Goal: Task Accomplishment & Management: Complete application form

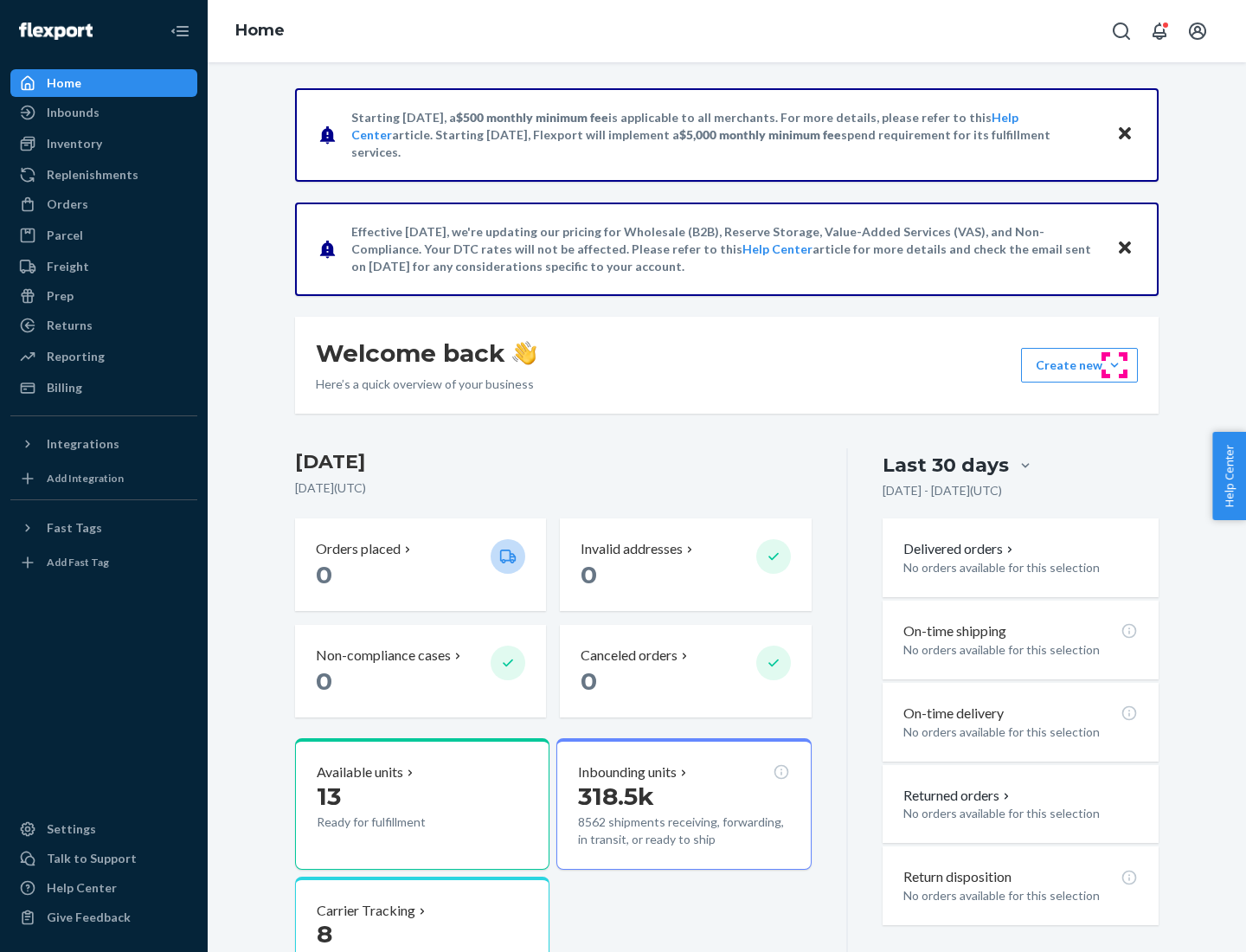
click at [1114, 365] on button "Create new Create new inbound Create new order Create new product" at bounding box center [1078, 364] width 117 height 35
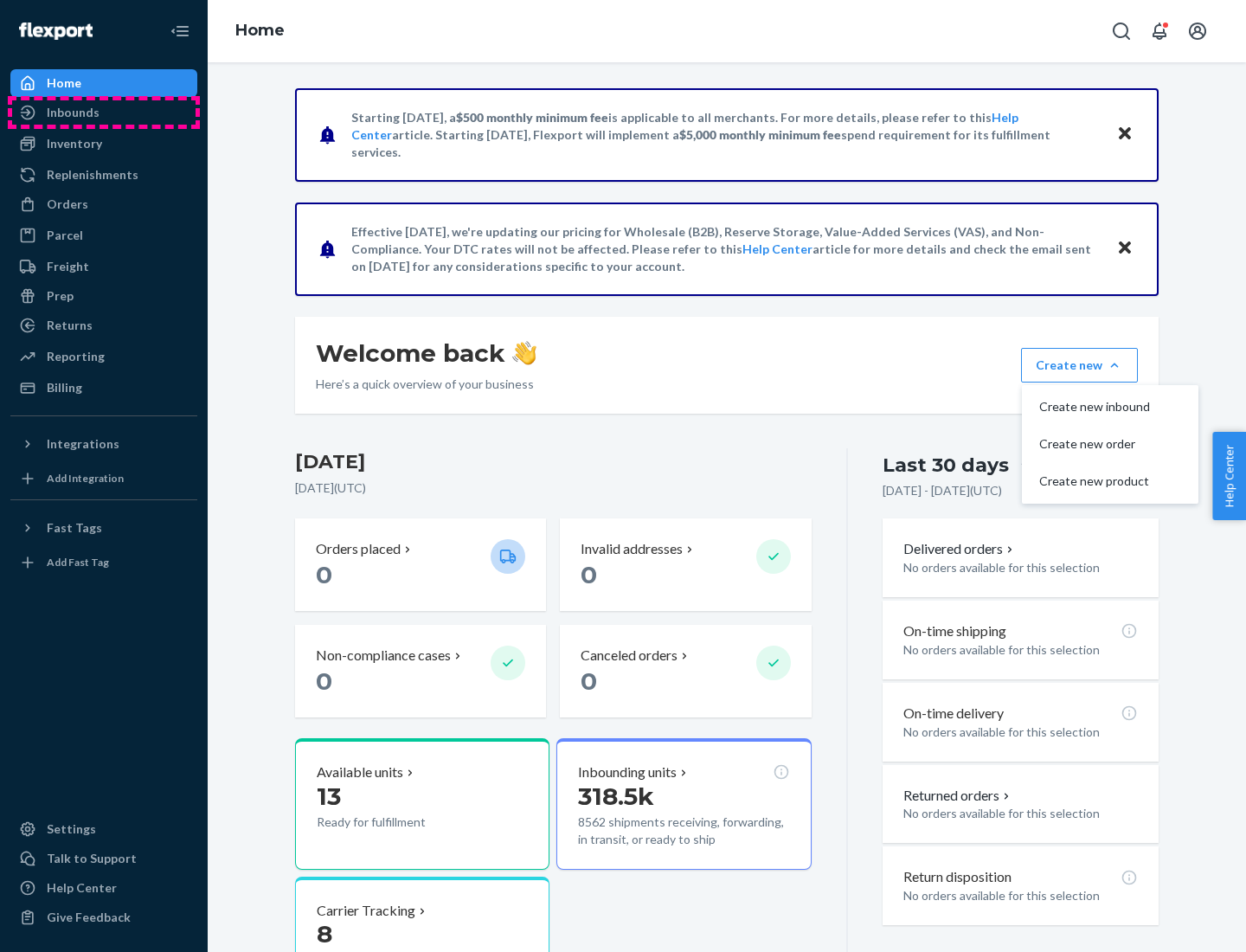
click at [104, 112] on div "Inbounds" at bounding box center [104, 112] width 183 height 24
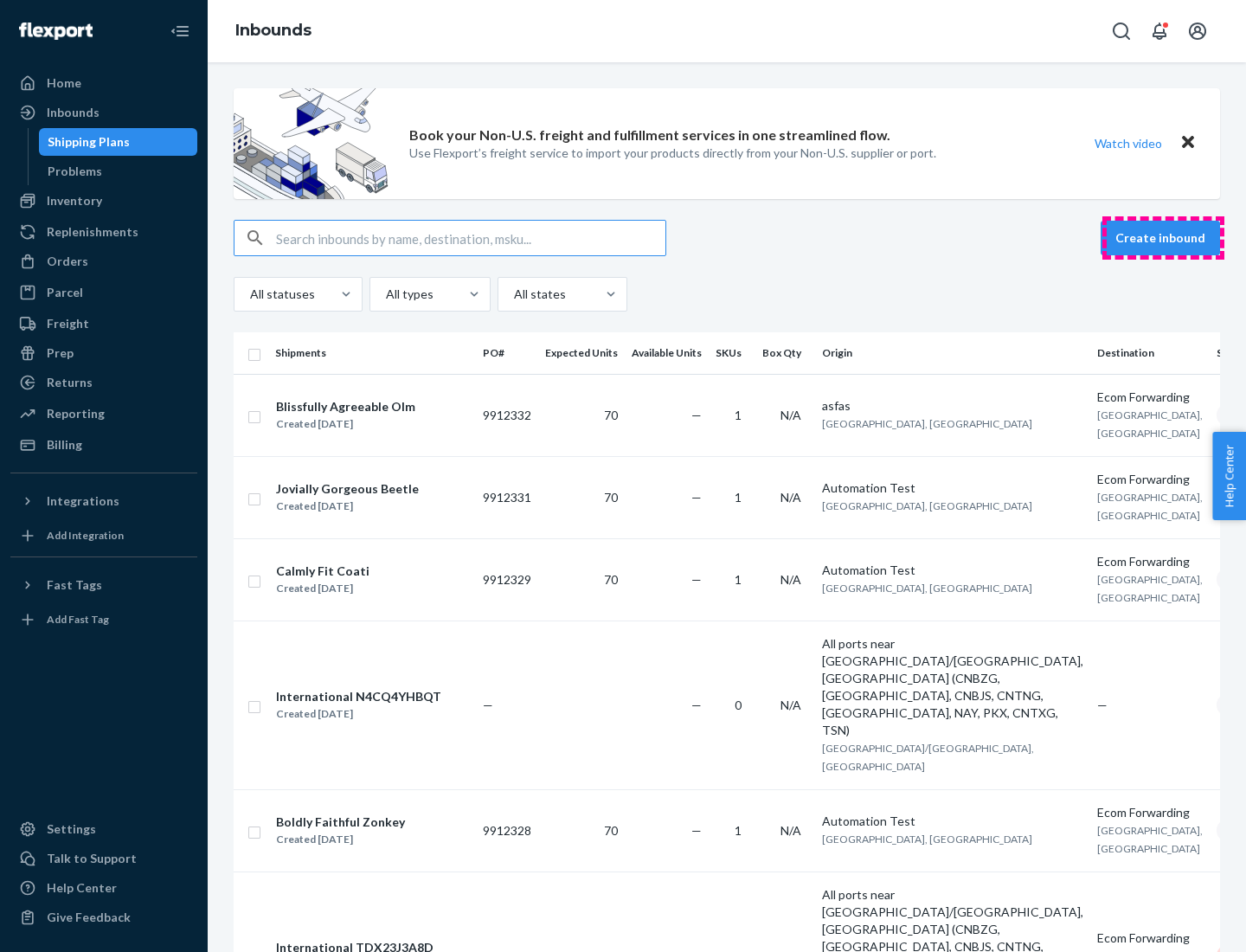
click at [1163, 238] on button "Create inbound" at bounding box center [1160, 238] width 120 height 35
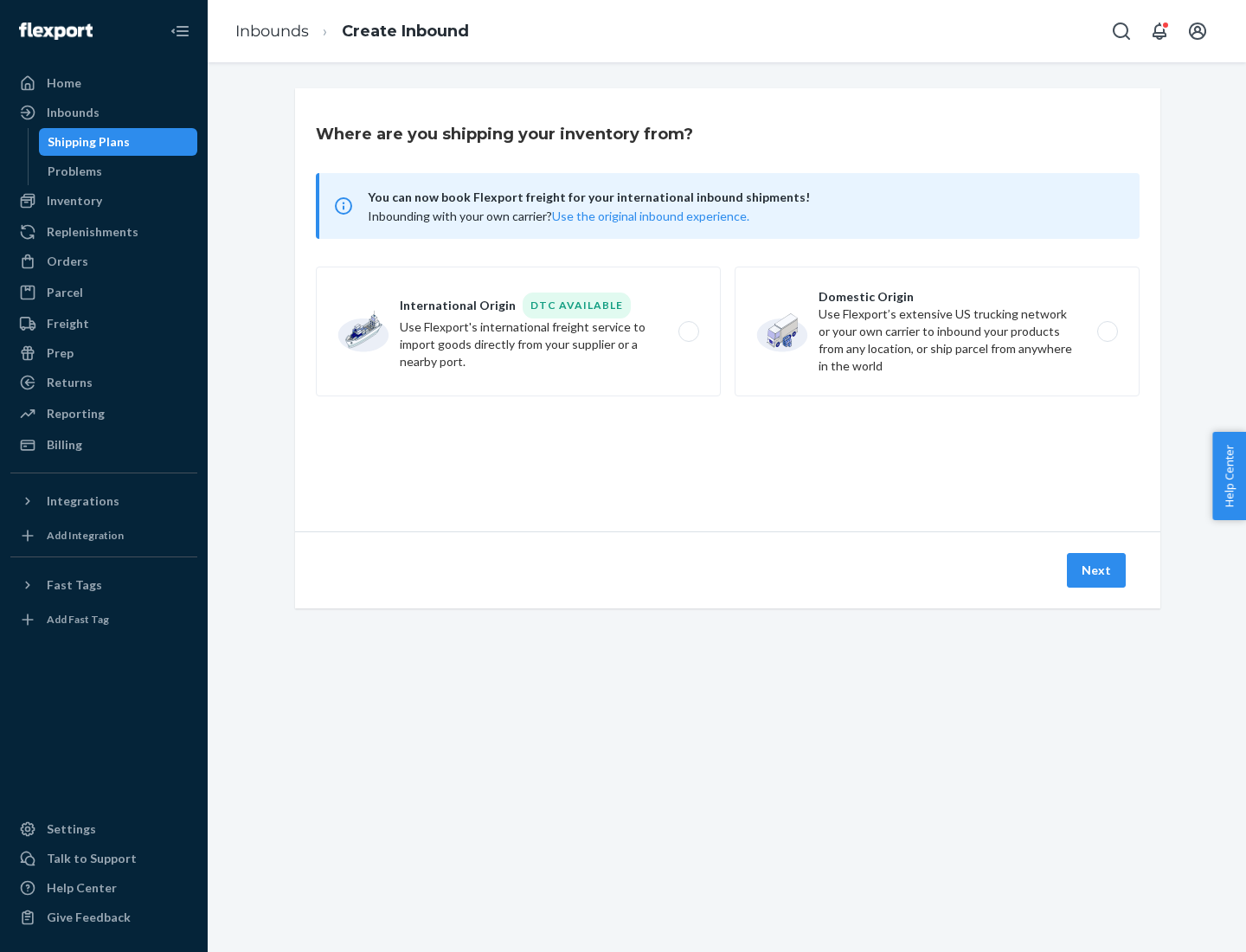
click at [937, 331] on label "Domestic Origin Use Flexport’s extensive US trucking network or your own carrie…" at bounding box center [937, 331] width 404 height 130
click at [1107, 331] on input "Domestic Origin Use Flexport’s extensive US trucking network or your own carrie…" at bounding box center [1112, 331] width 11 height 11
radio input "true"
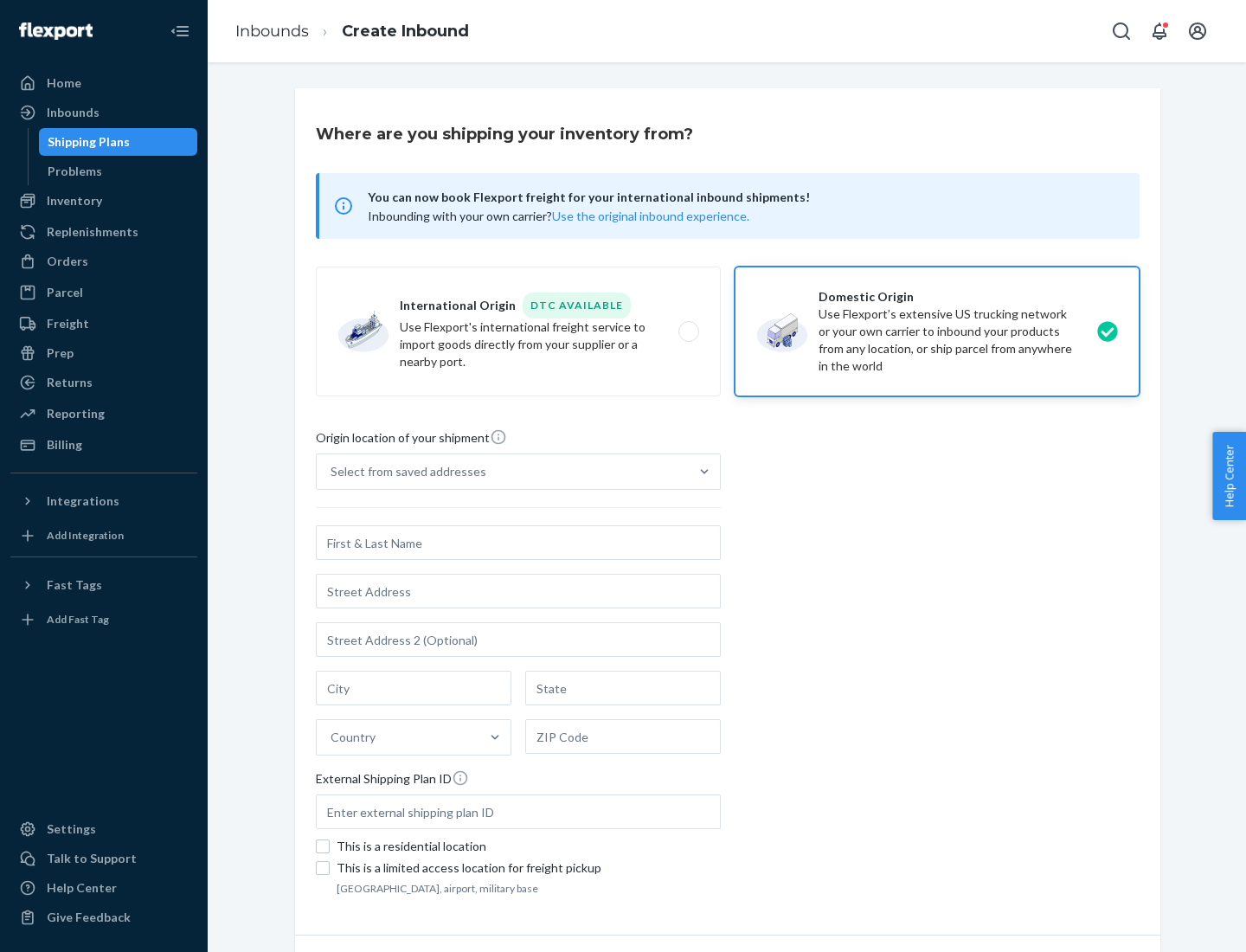
click at [503, 472] on div "Select from saved addresses" at bounding box center [502, 471] width 372 height 35
click at [332, 472] on input "Select from saved addresses" at bounding box center [331, 471] width 2 height 17
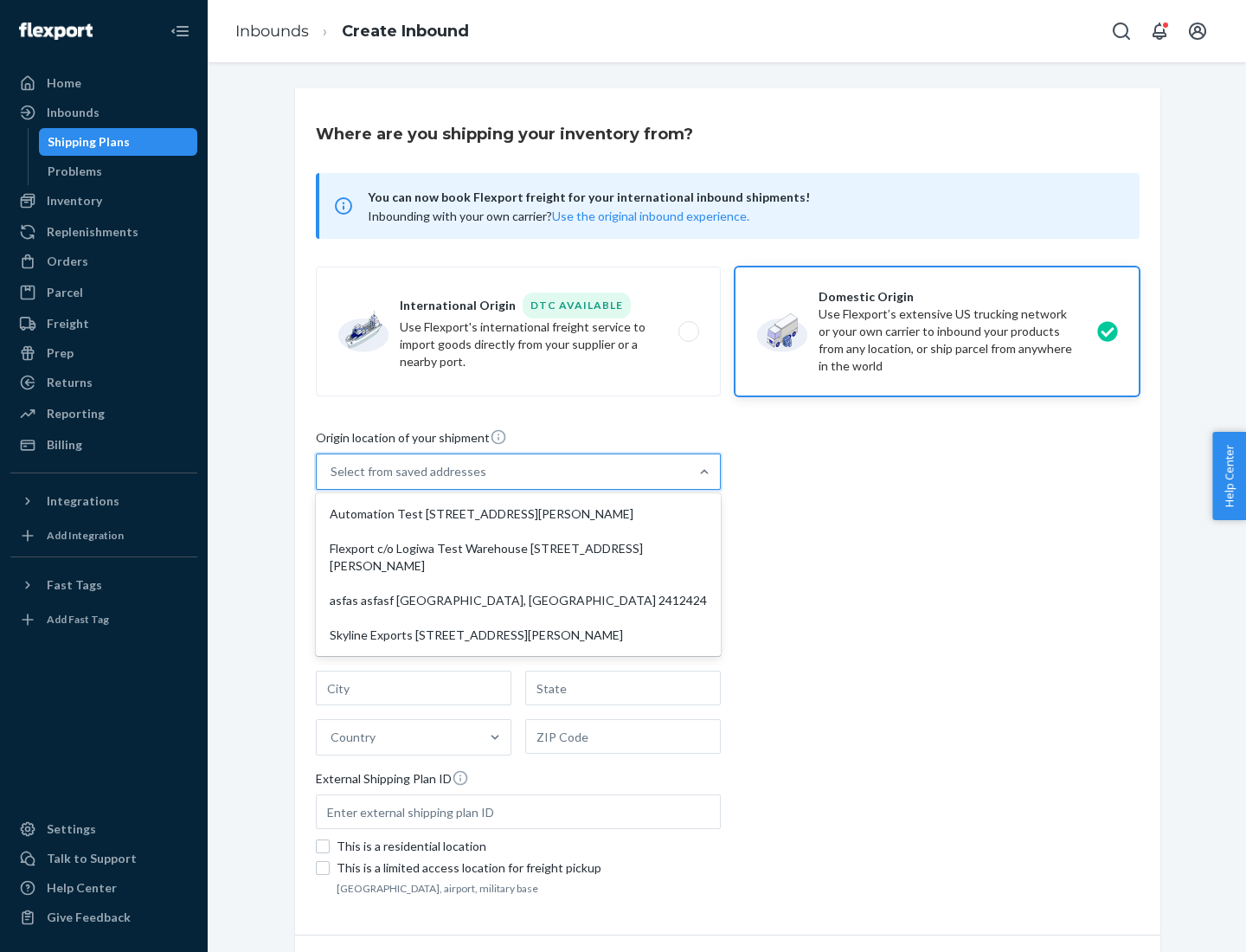
scroll to position [7, 0]
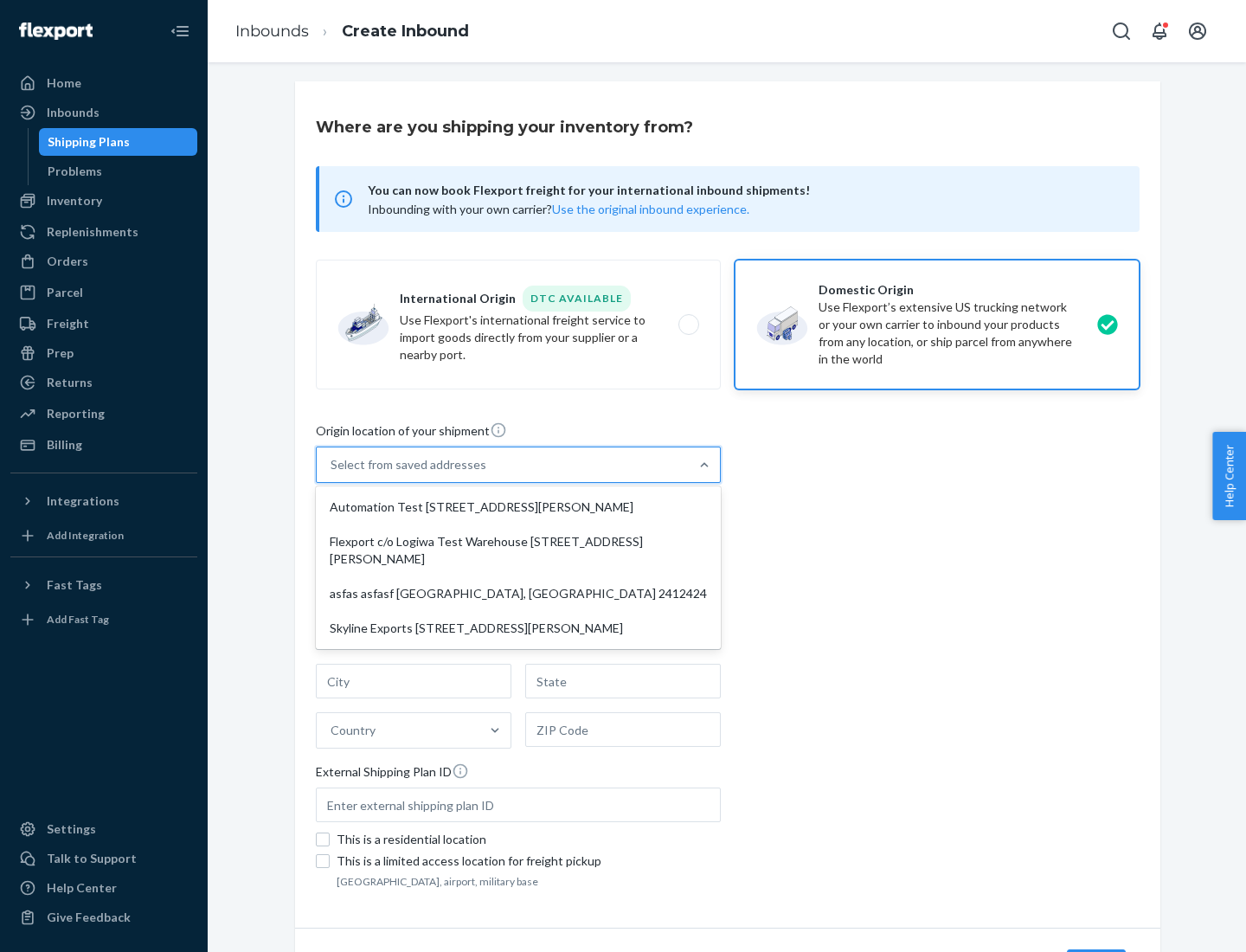
click at [519, 507] on div "Automation Test [STREET_ADDRESS][PERSON_NAME]" at bounding box center [518, 506] width 398 height 35
click at [332, 473] on input "option Automation Test [STREET_ADDRESS][PERSON_NAME] focused, 1 of 4. 4 results…" at bounding box center [331, 464] width 2 height 17
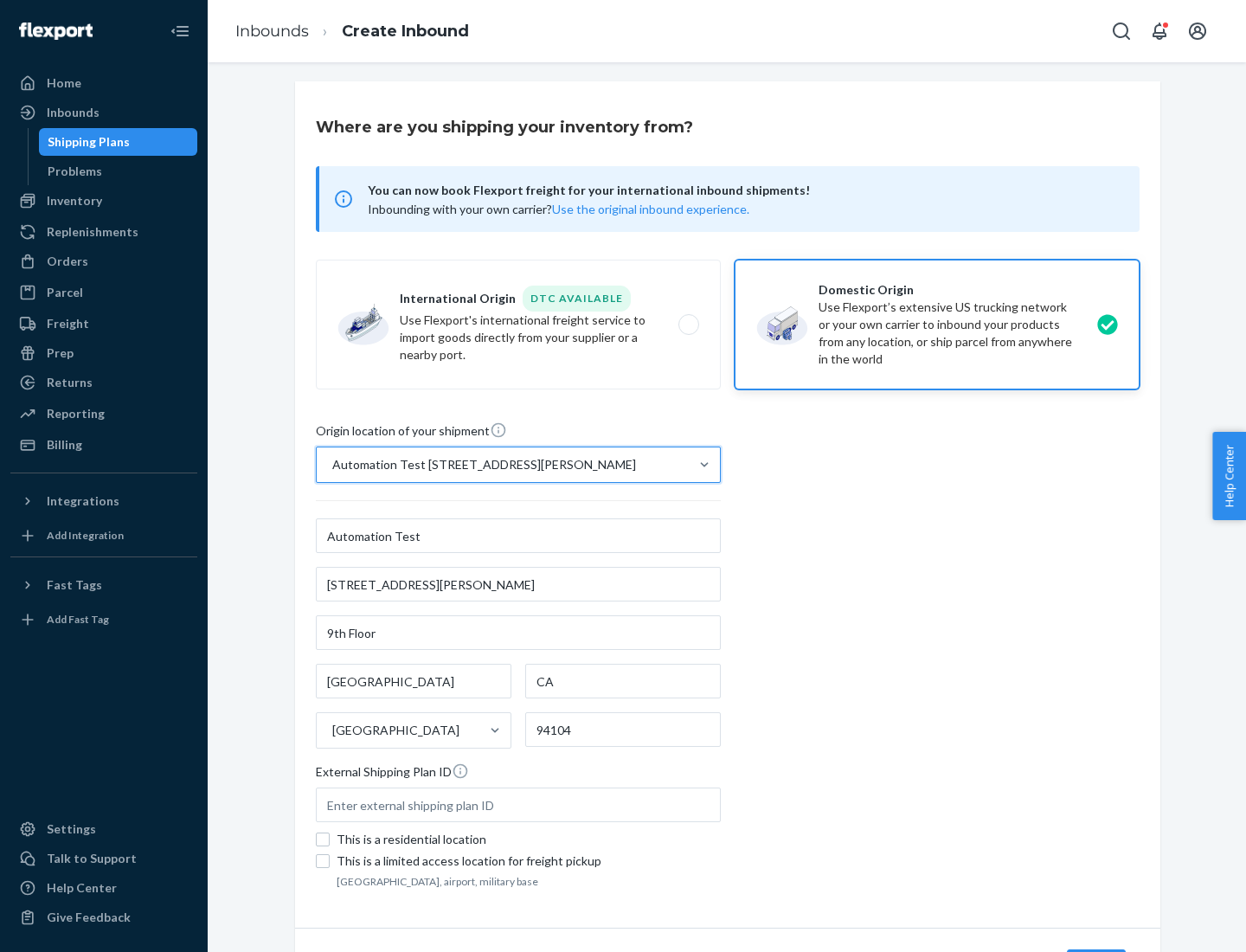
type input "Automation Test"
type input "9th Floor"
type input "[GEOGRAPHIC_DATA]"
type input "CA"
type input "94104"
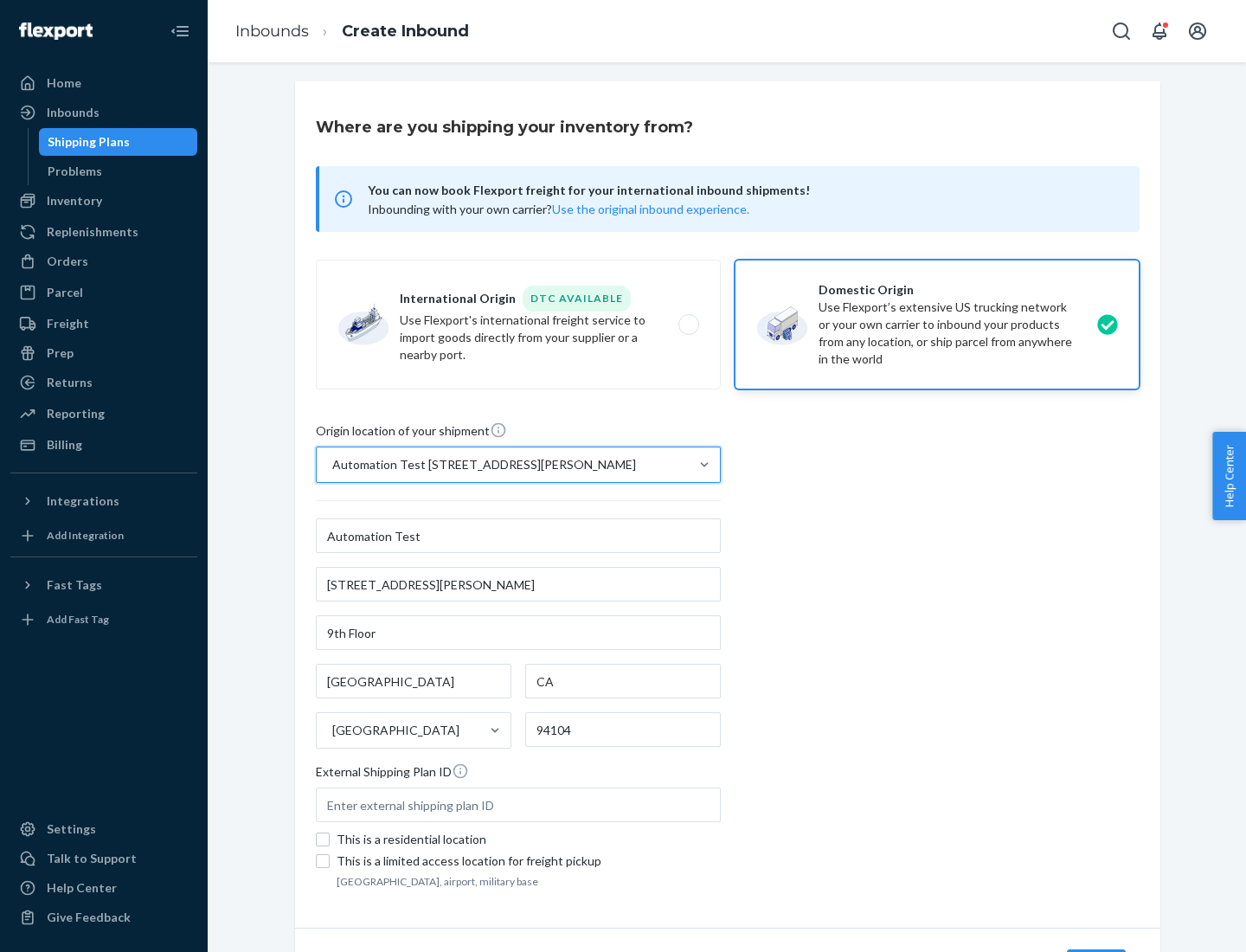
type input "[STREET_ADDRESS][PERSON_NAME]"
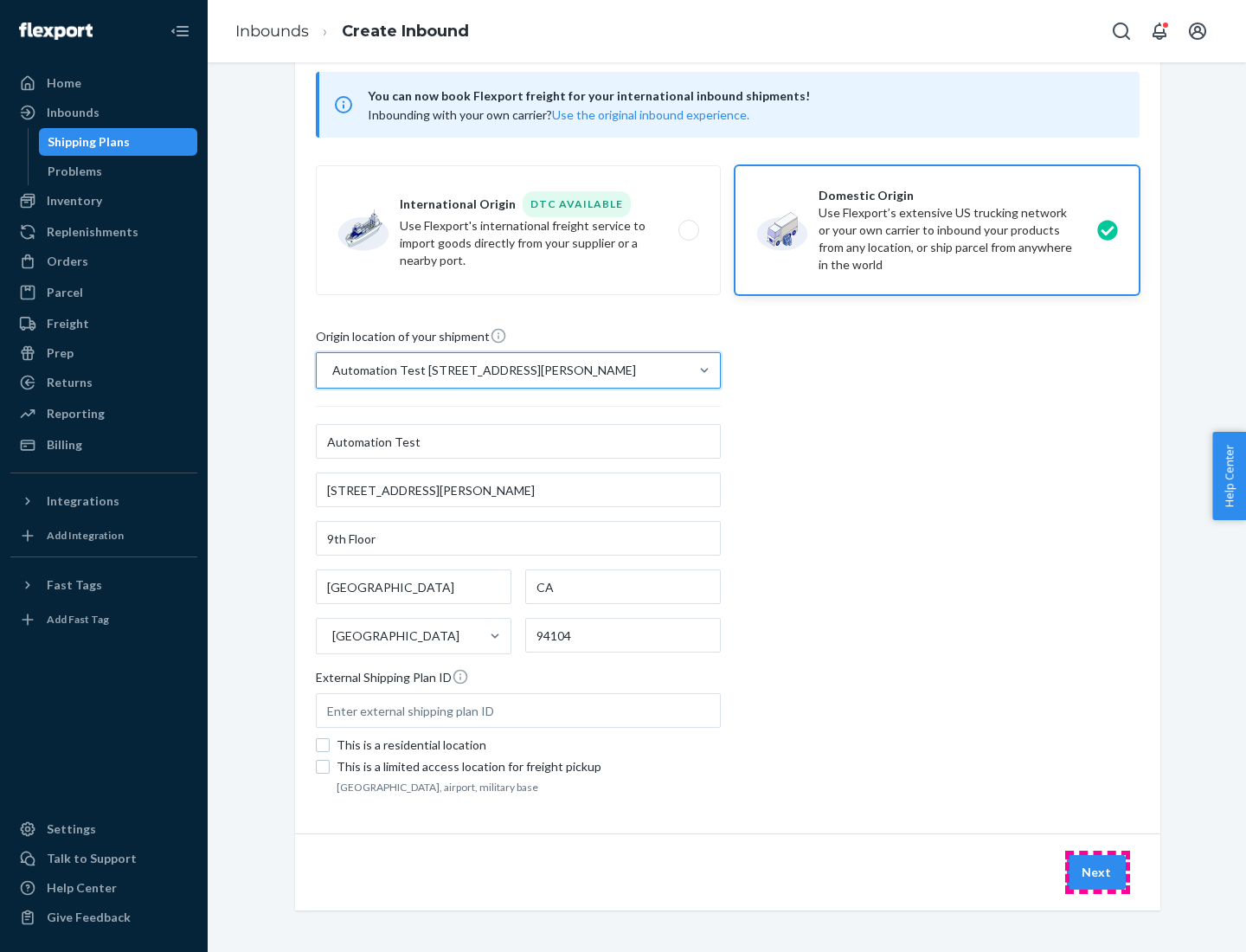
click at [1097, 872] on button "Next" at bounding box center [1095, 871] width 59 height 35
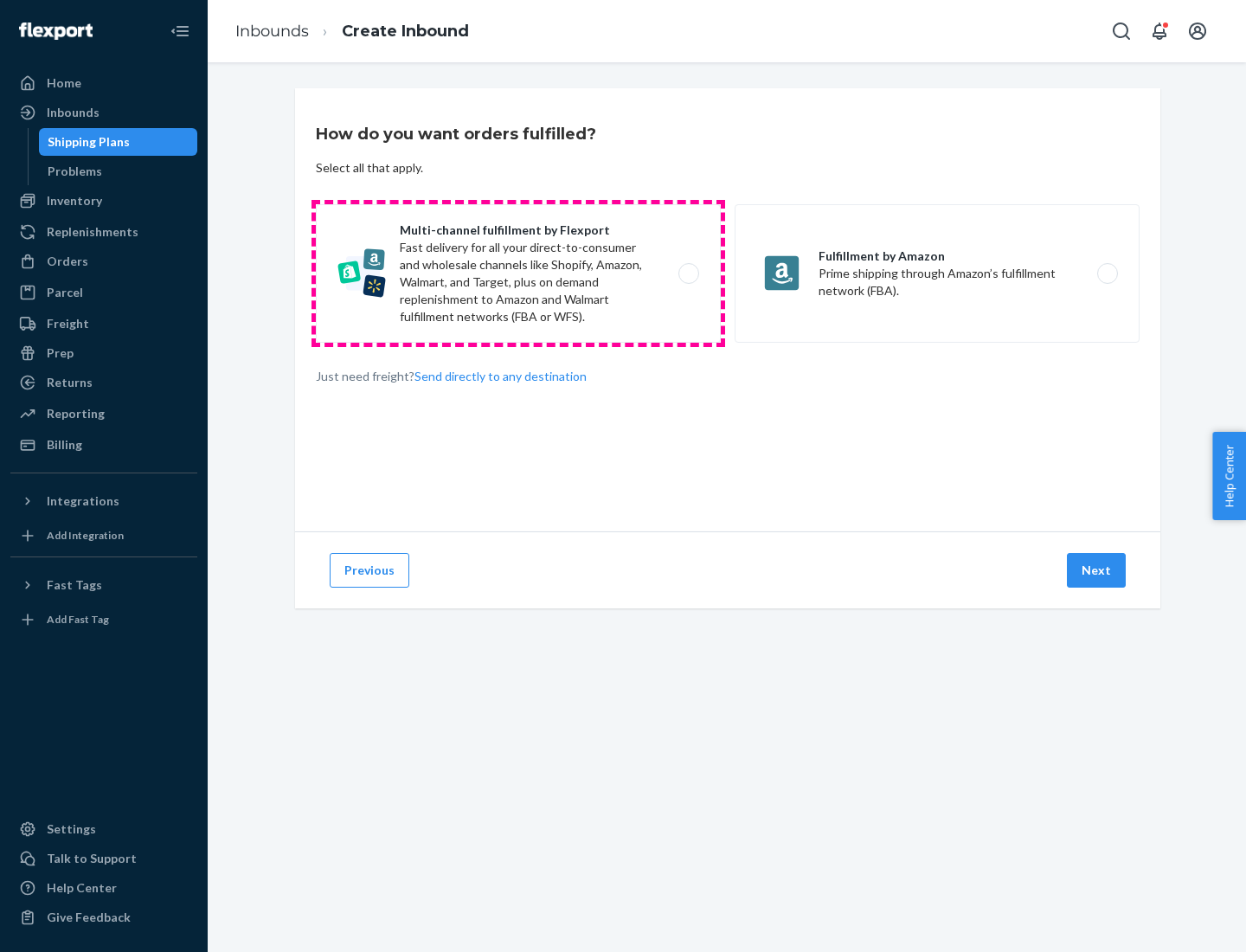
click at [519, 273] on label "Multi-channel fulfillment by Flexport Fast delivery for all your direct-to-cons…" at bounding box center [518, 273] width 404 height 139
click at [688, 273] on input "Multi-channel fulfillment by Flexport Fast delivery for all your direct-to-cons…" at bounding box center [694, 273] width 11 height 11
radio input "true"
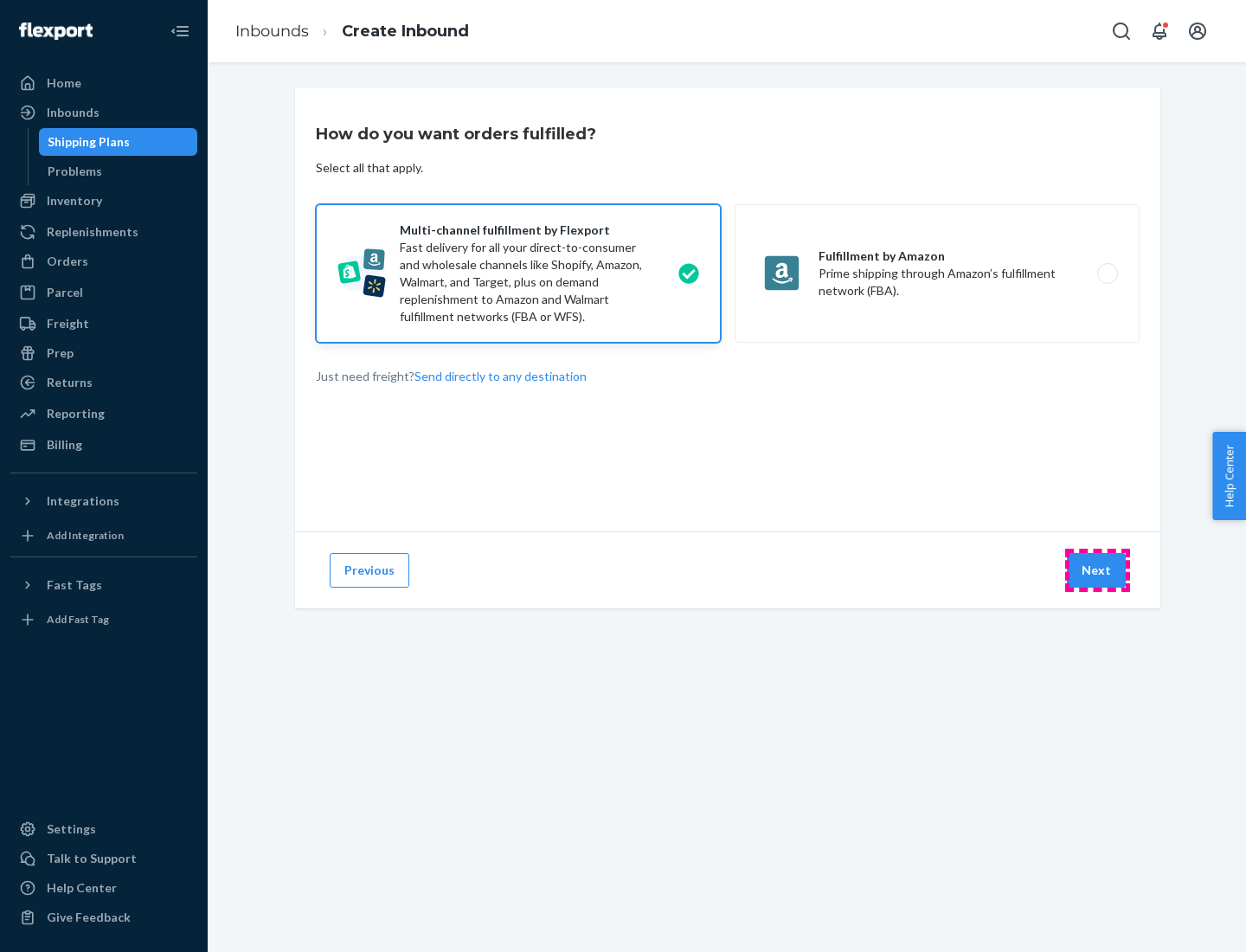
click at [1097, 570] on button "Next" at bounding box center [1095, 570] width 59 height 35
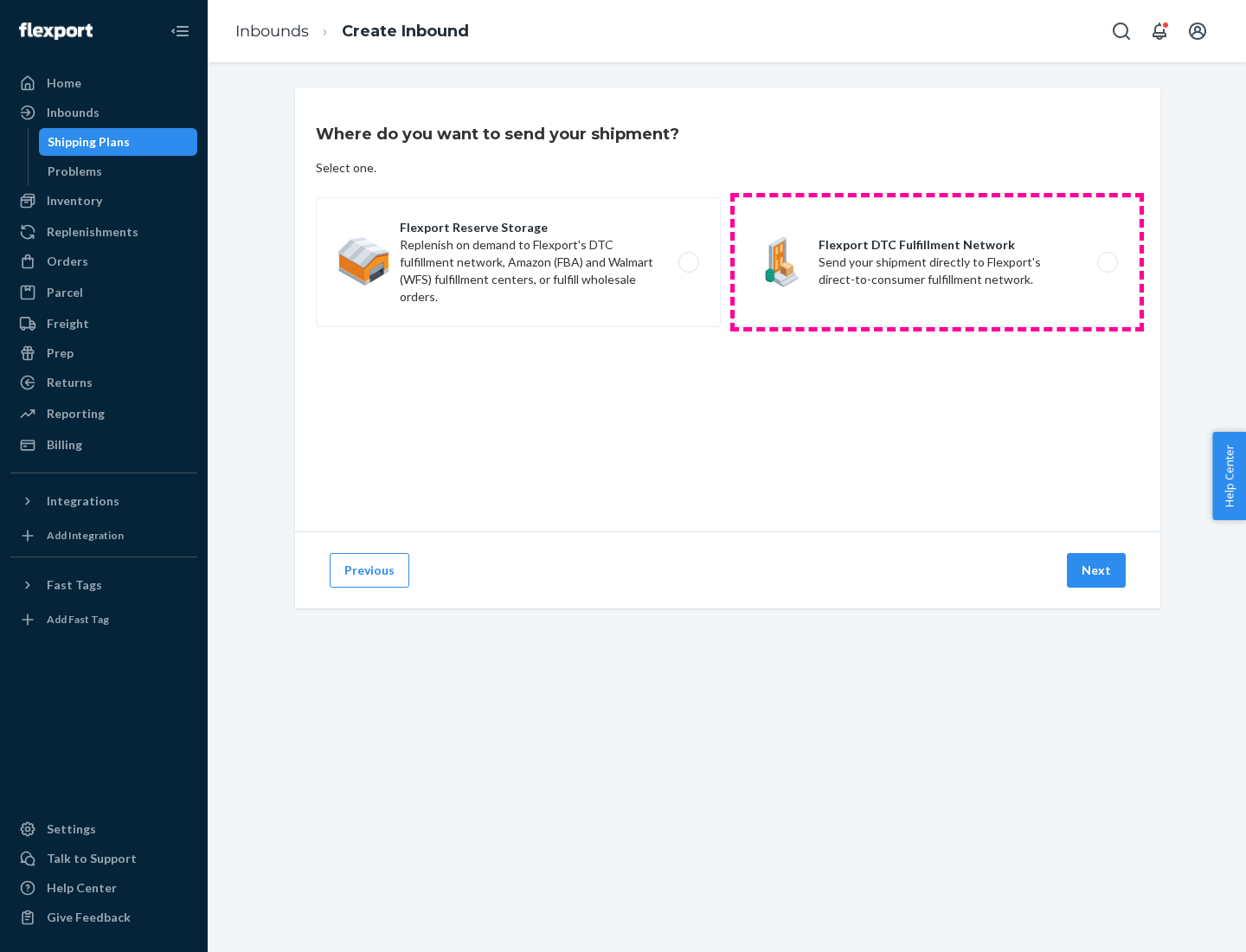
click at [937, 262] on label "Flexport DTC Fulfillment Network Send your shipment directly to Flexport's dire…" at bounding box center [937, 262] width 404 height 130
click at [1107, 262] on input "Flexport DTC Fulfillment Network Send your shipment directly to Flexport's dire…" at bounding box center [1112, 262] width 11 height 11
radio input "true"
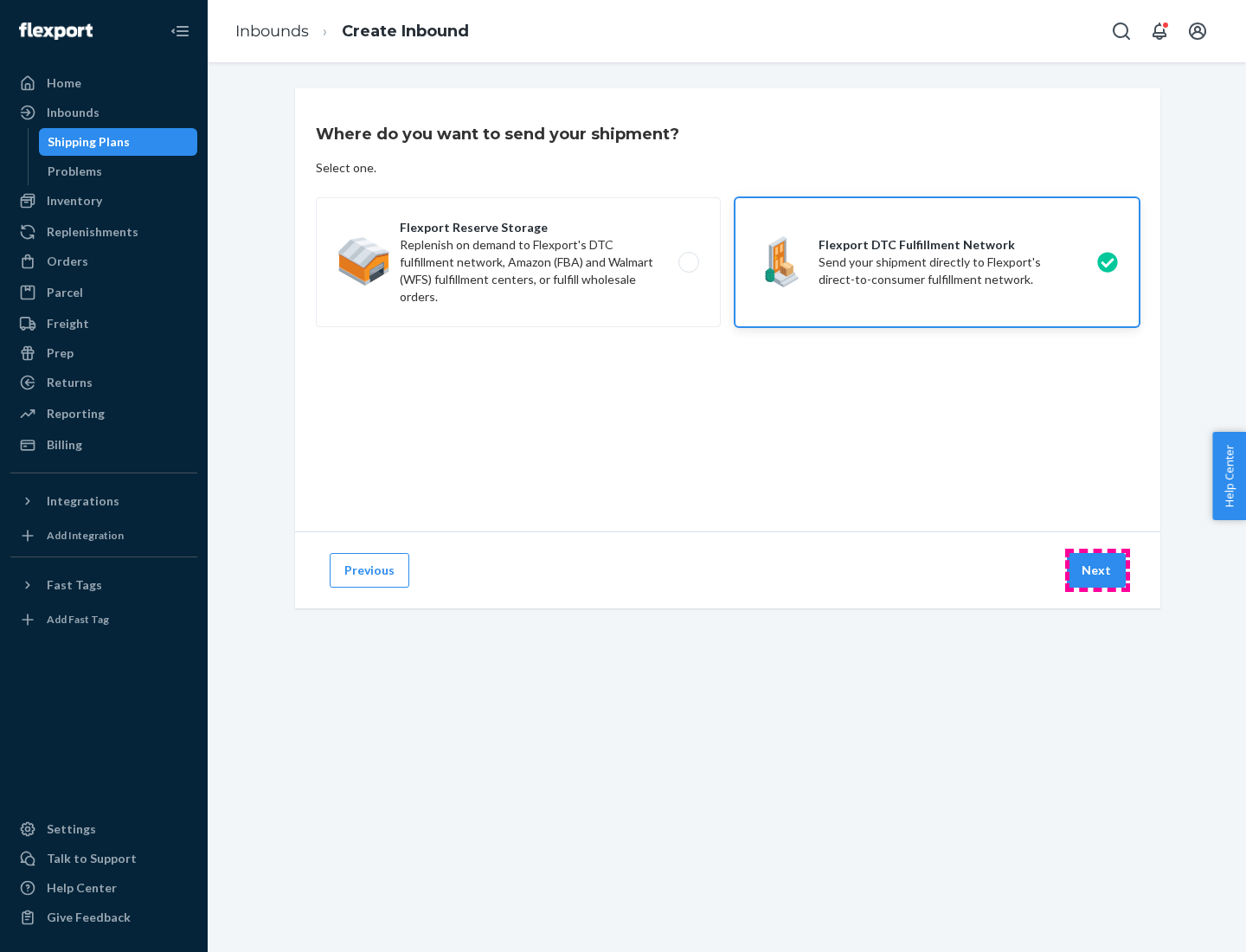
click at [1097, 570] on button "Next" at bounding box center [1095, 570] width 59 height 35
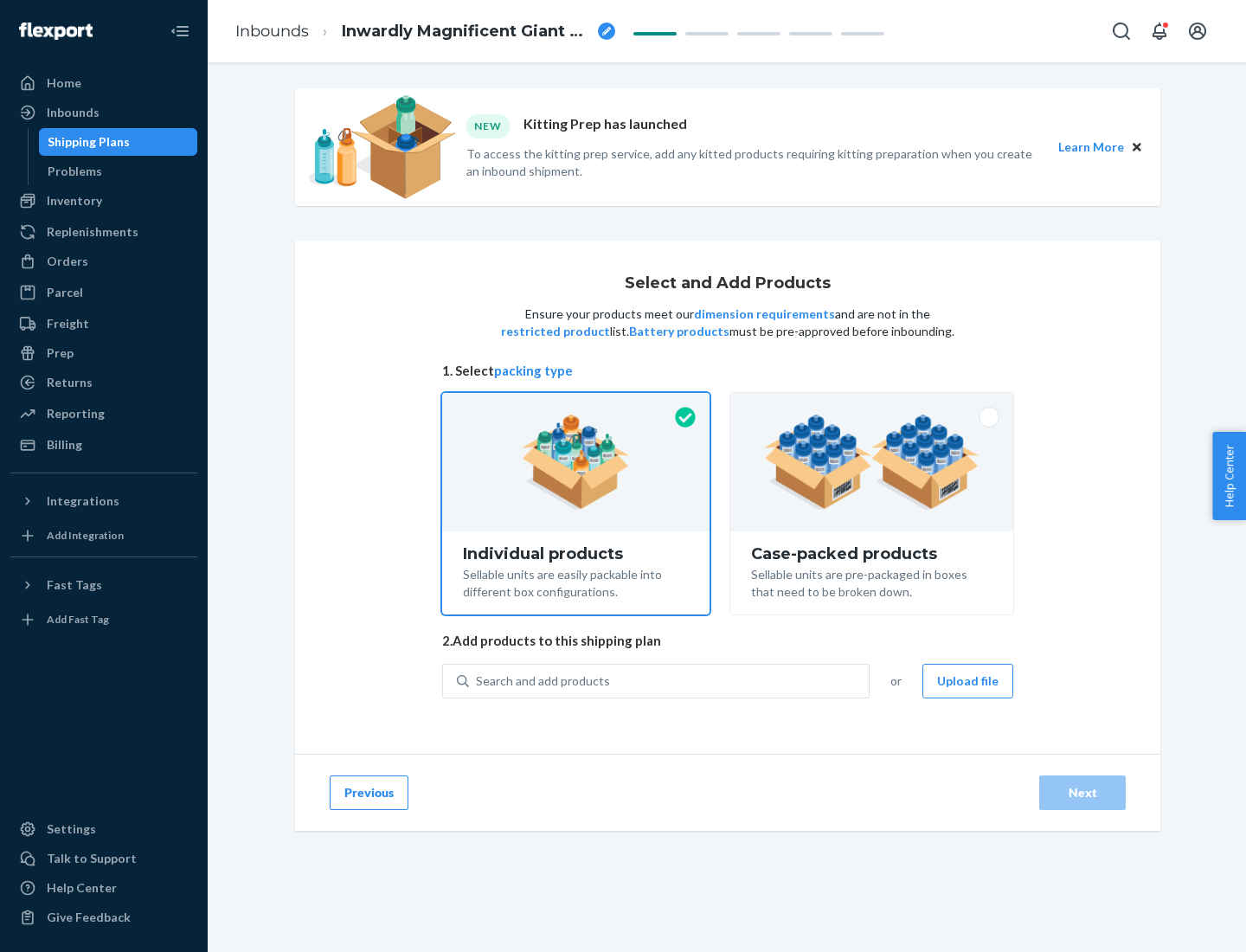
click at [872, 461] on img at bounding box center [872, 462] width 215 height 95
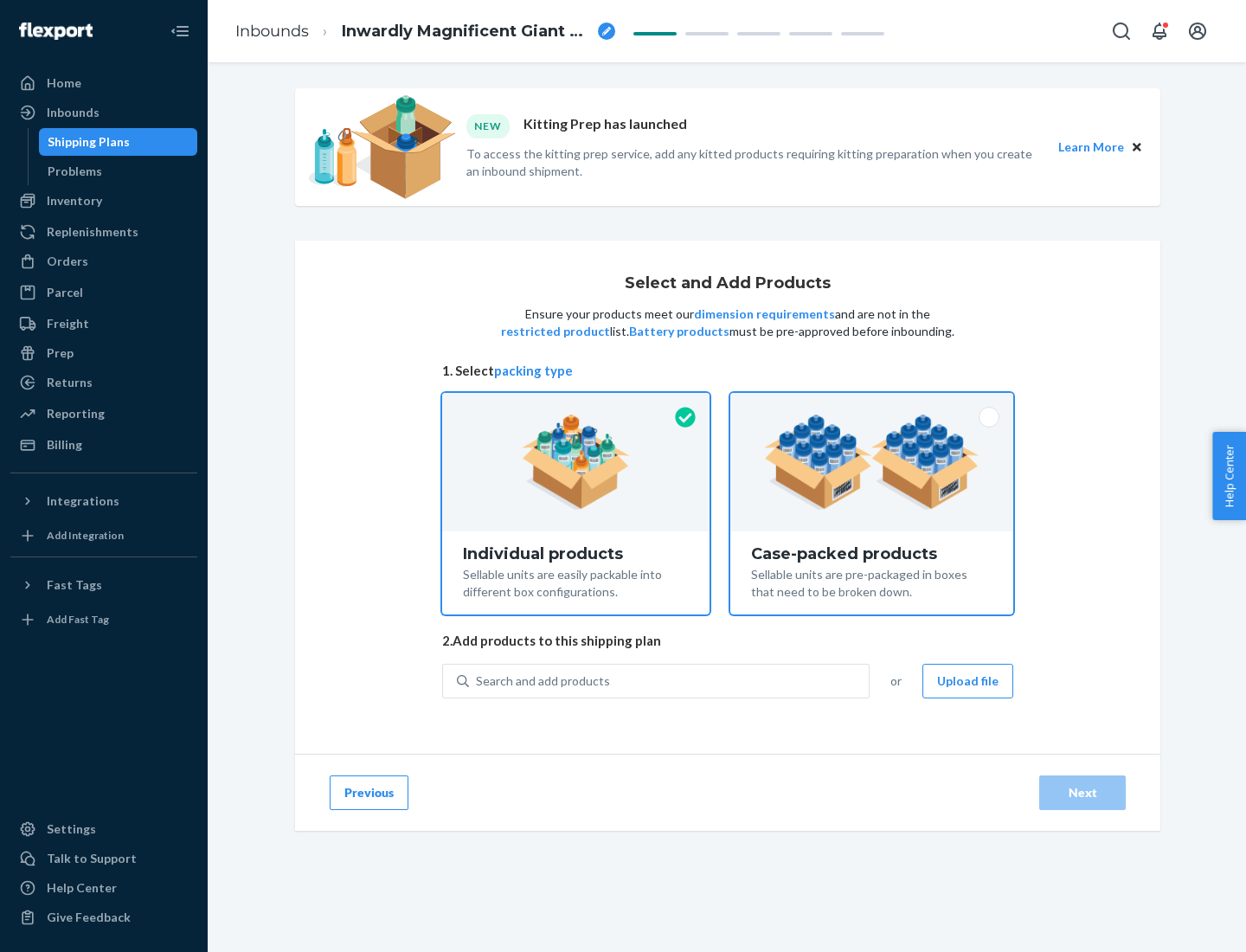
click at [872, 404] on input "Case-packed products Sellable units are pre-packaged in boxes that need to be b…" at bounding box center [872, 399] width 11 height 11
radio input "true"
radio input "false"
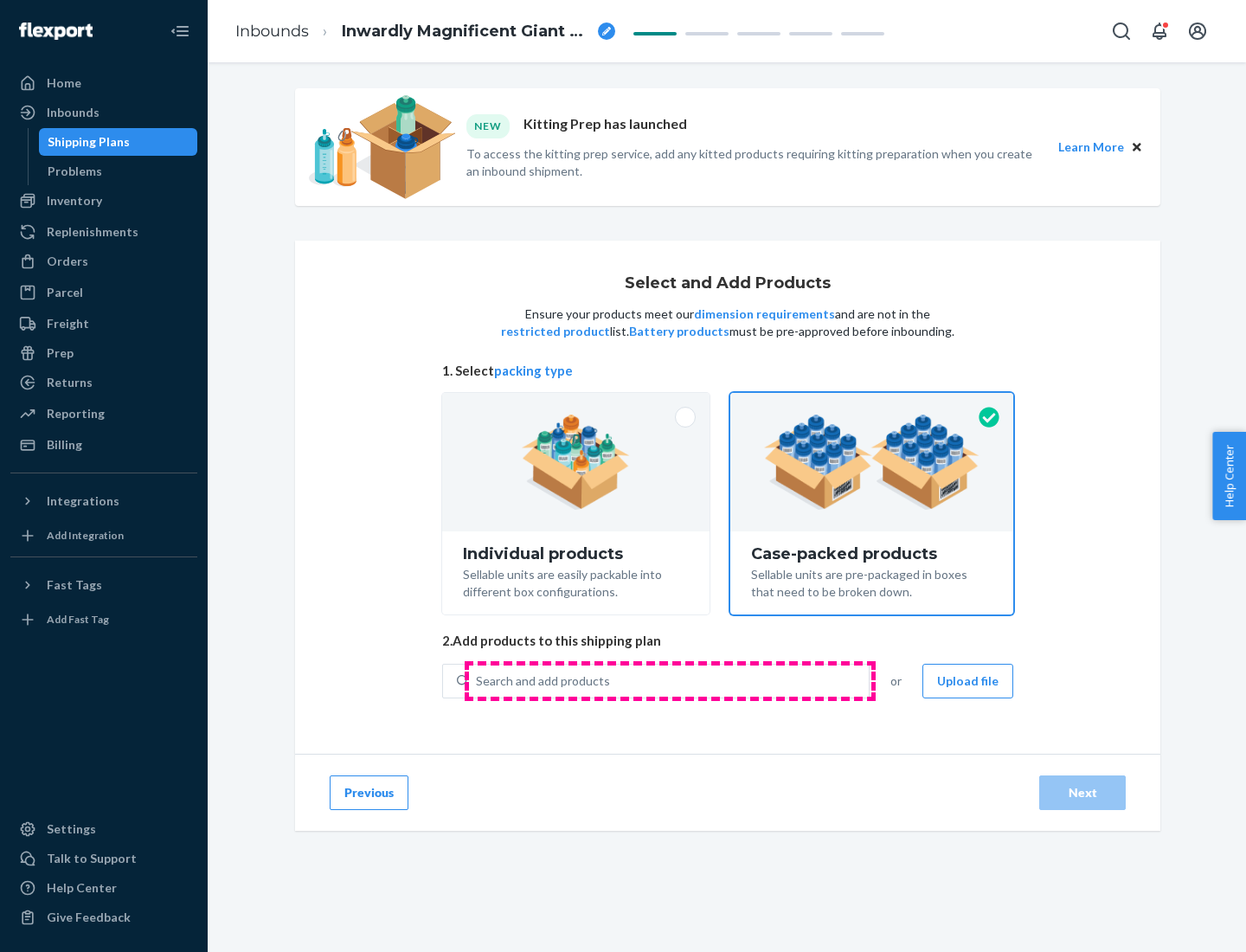
click at [669, 680] on div "Search and add products" at bounding box center [668, 681] width 400 height 31
click at [477, 680] on input "Search and add products" at bounding box center [476, 681] width 2 height 17
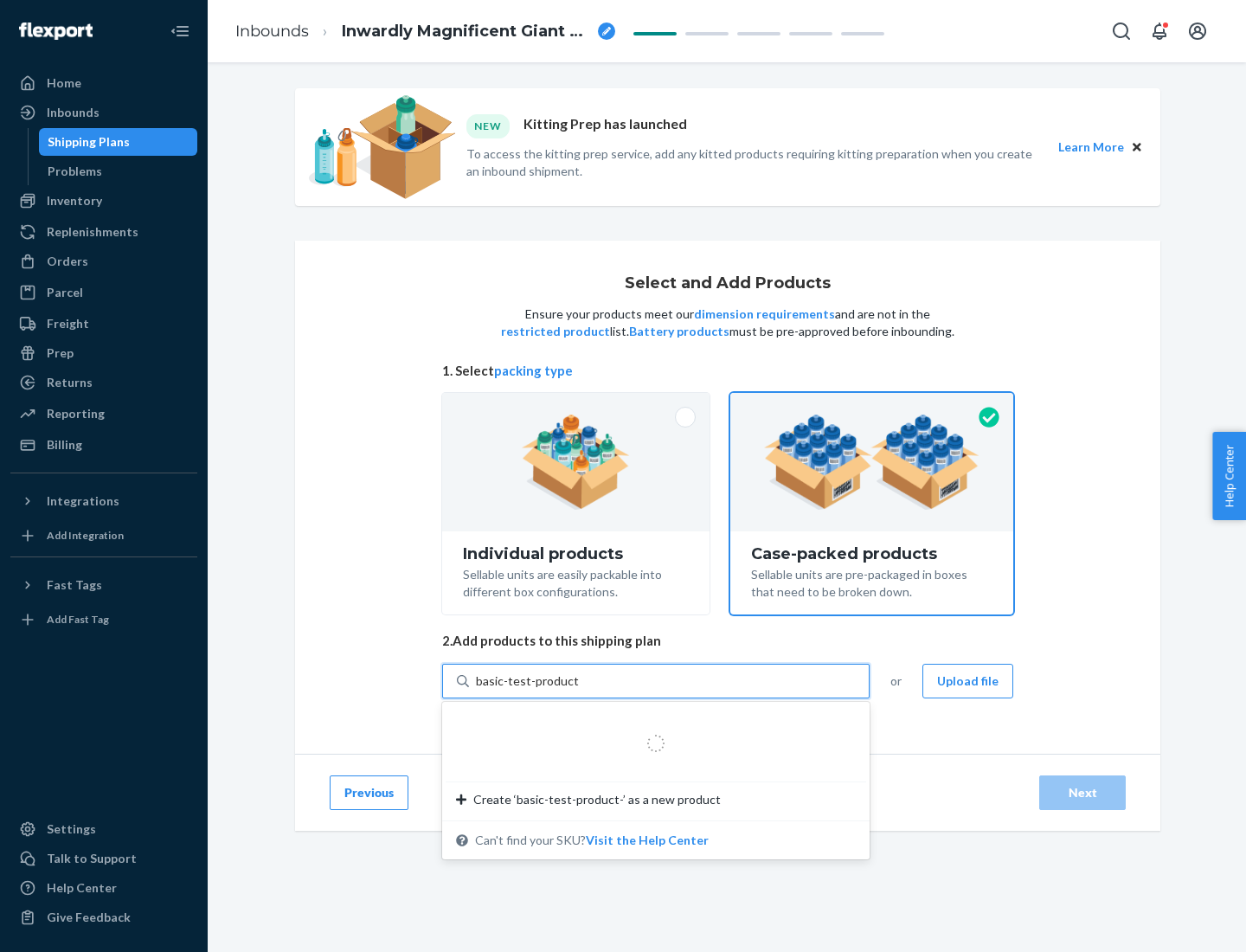
type input "basic-test-product-1"
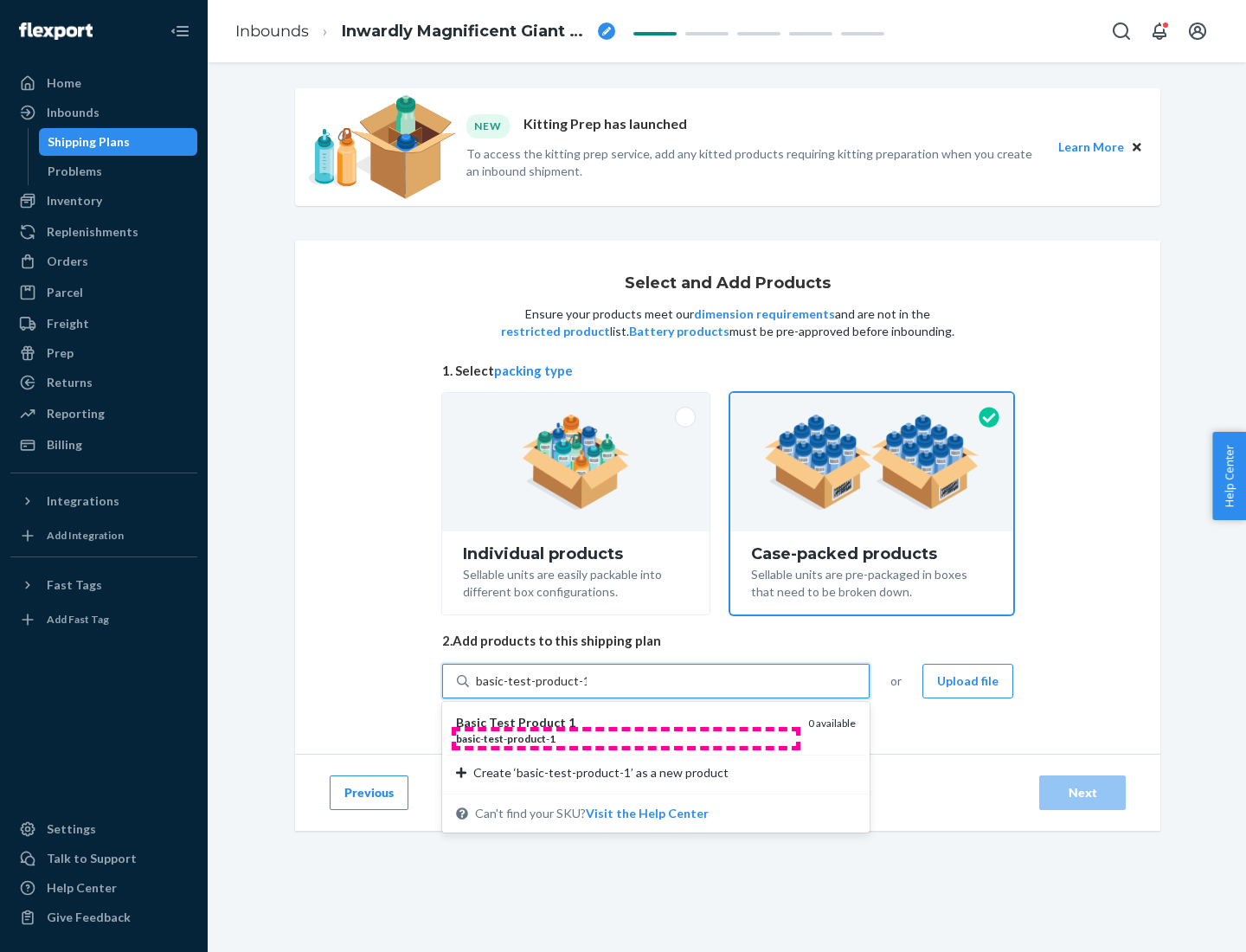
click at [625, 738] on div "basic - test - product - 1" at bounding box center [624, 739] width 338 height 15
click at [587, 690] on input "basic-test-product-1" at bounding box center [531, 681] width 110 height 17
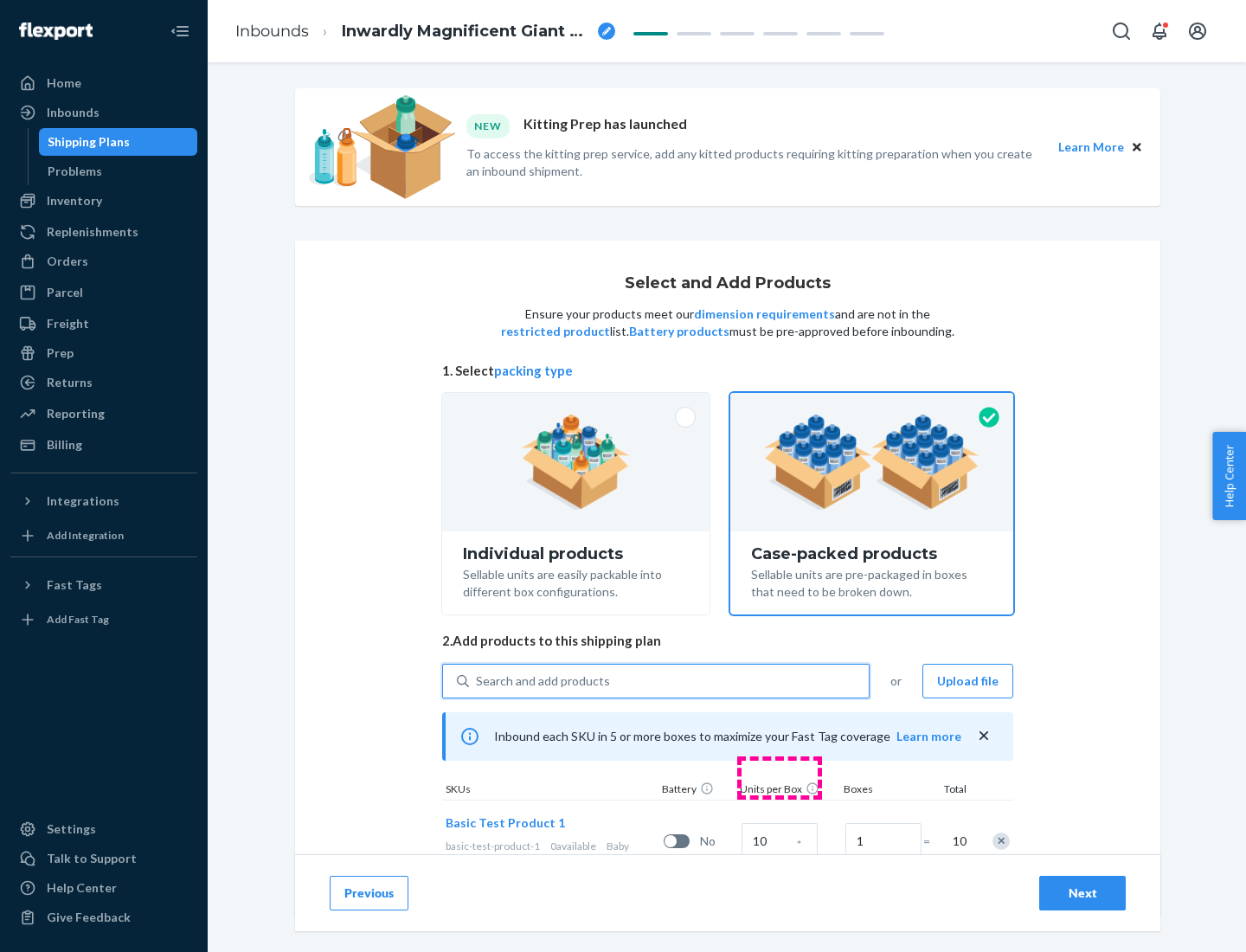
scroll to position [63, 0]
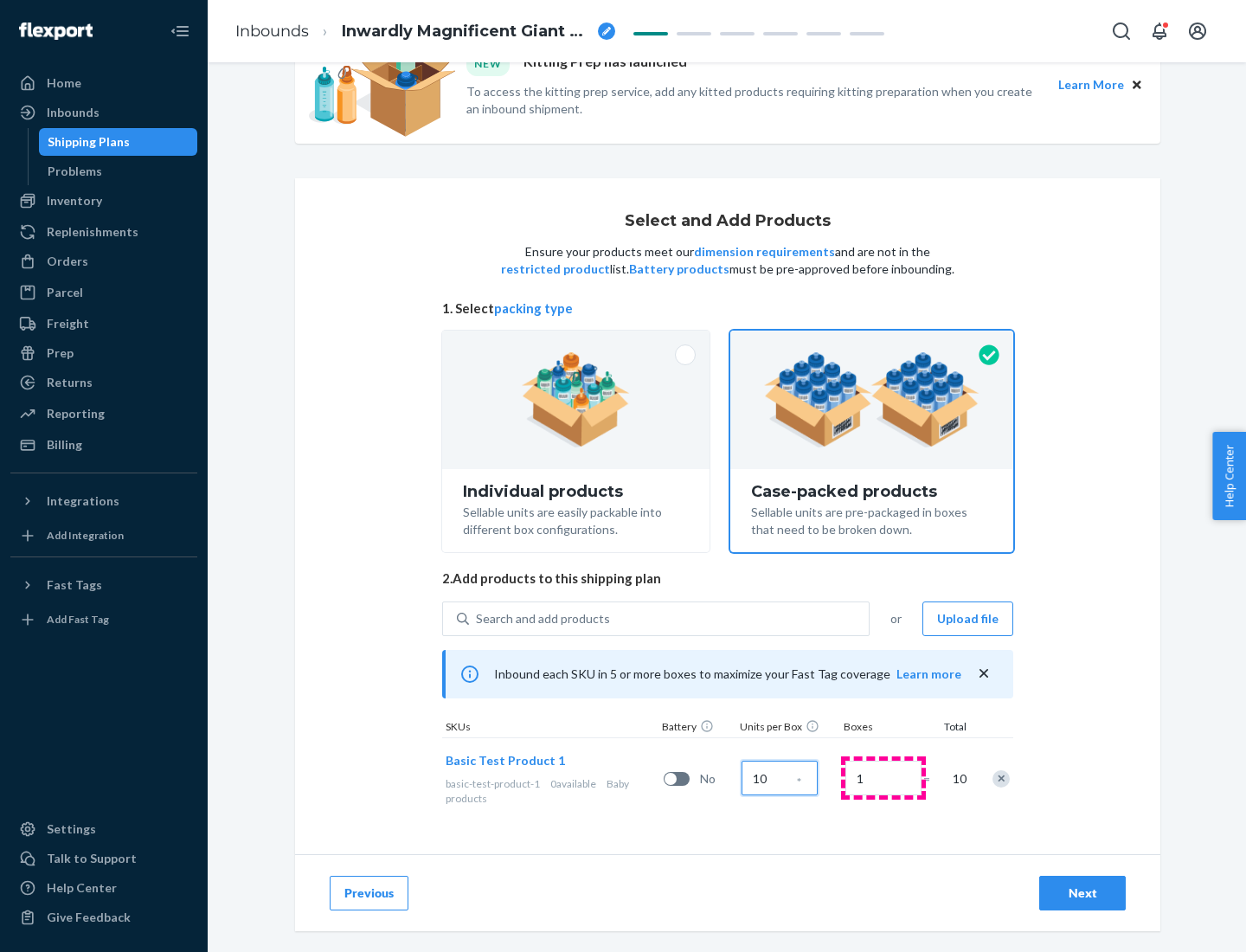
type input "10"
type input "7"
click at [1082, 893] on div "Next" at bounding box center [1082, 892] width 57 height 17
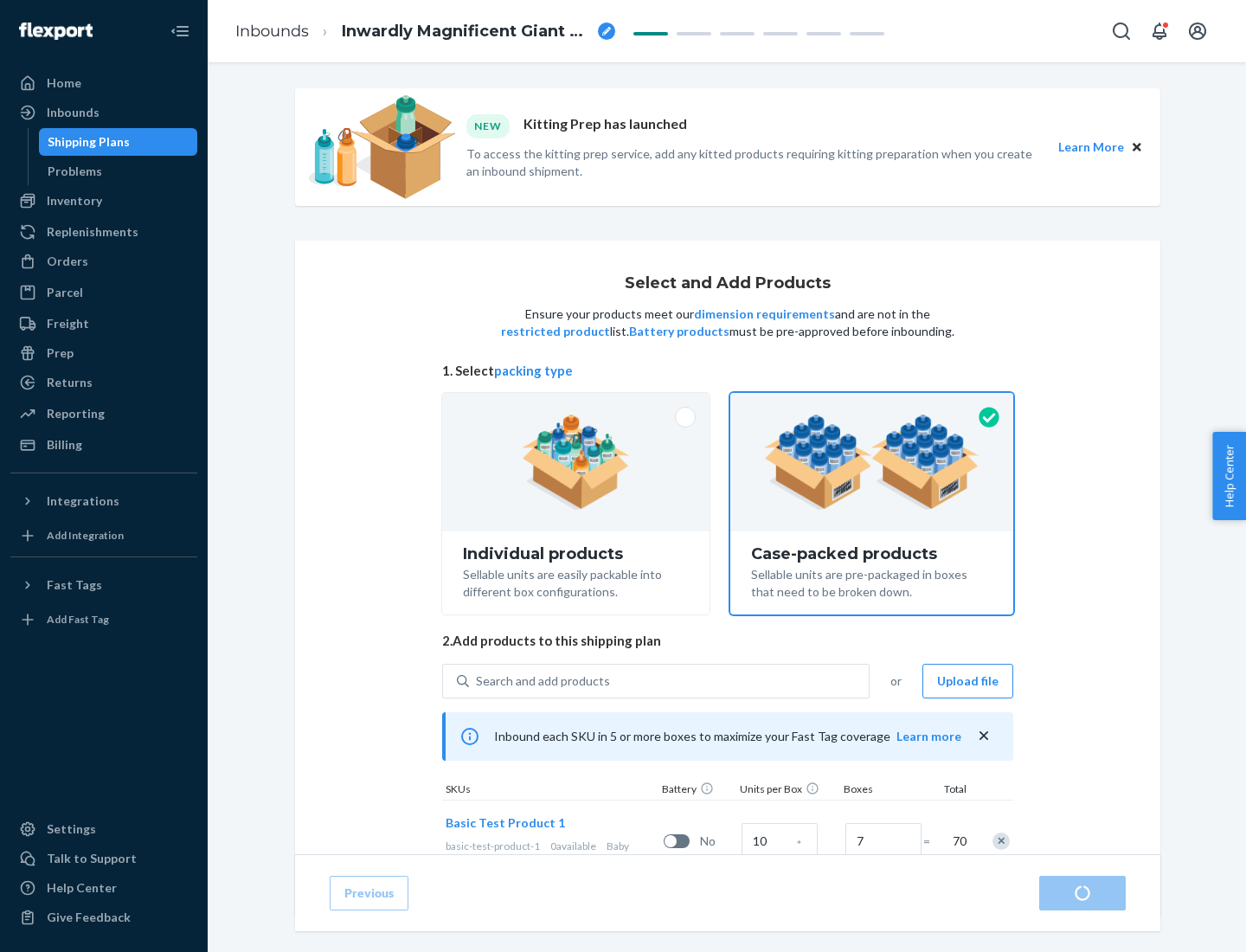
radio input "true"
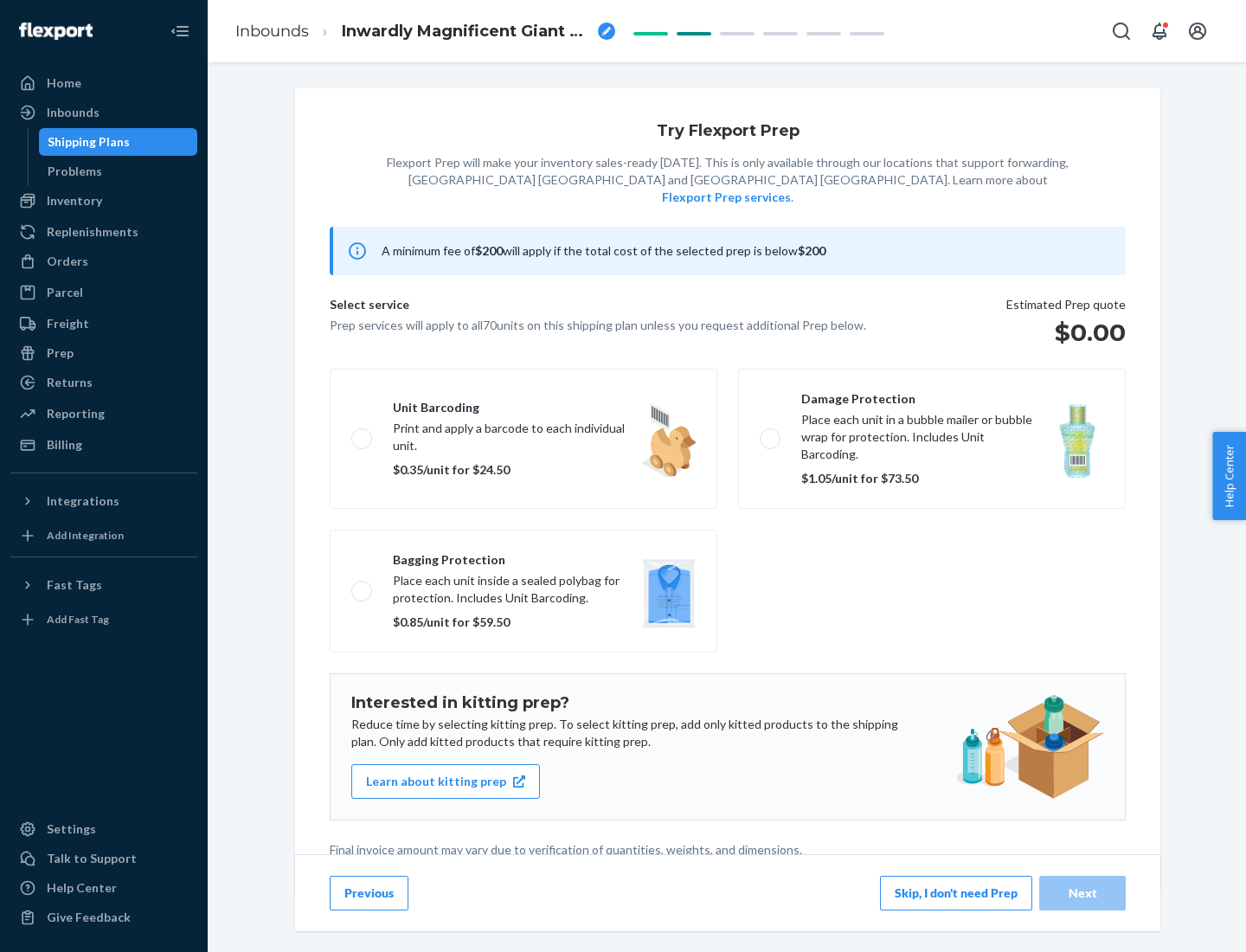
scroll to position [5, 0]
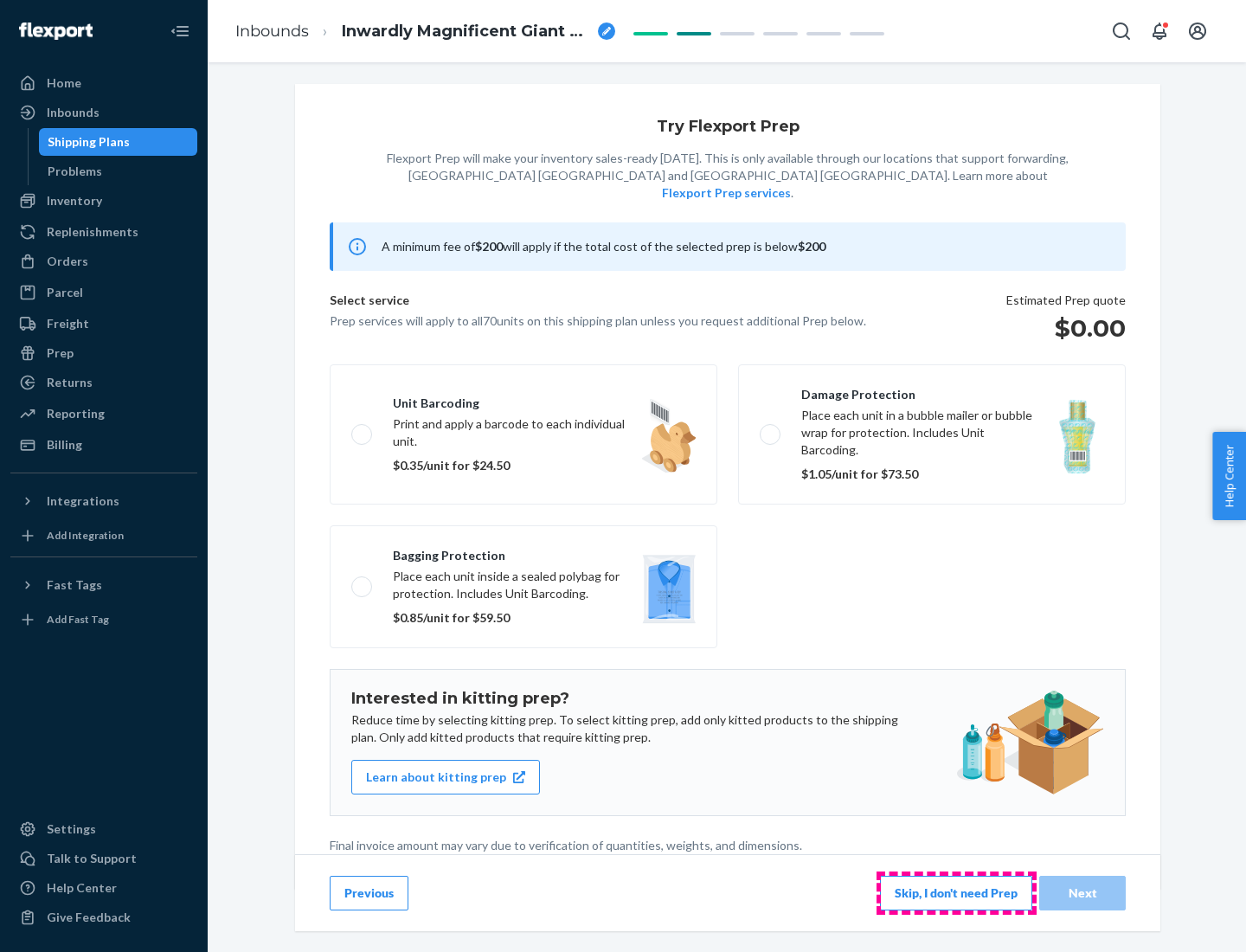
click at [956, 892] on button "Skip, I don't need Prep" at bounding box center [956, 892] width 153 height 35
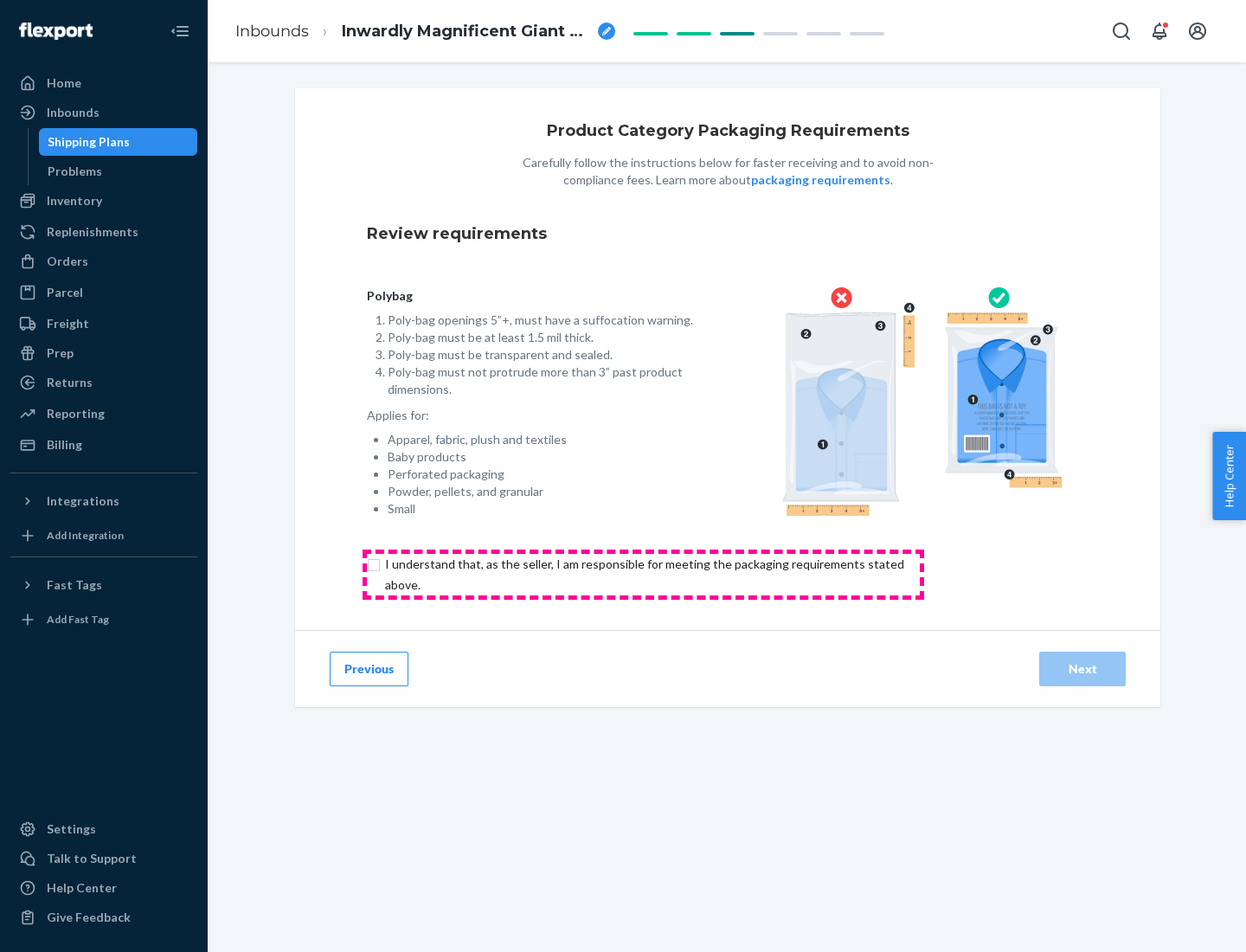
click at [643, 574] on input "checkbox" at bounding box center [654, 574] width 576 height 41
checkbox input "true"
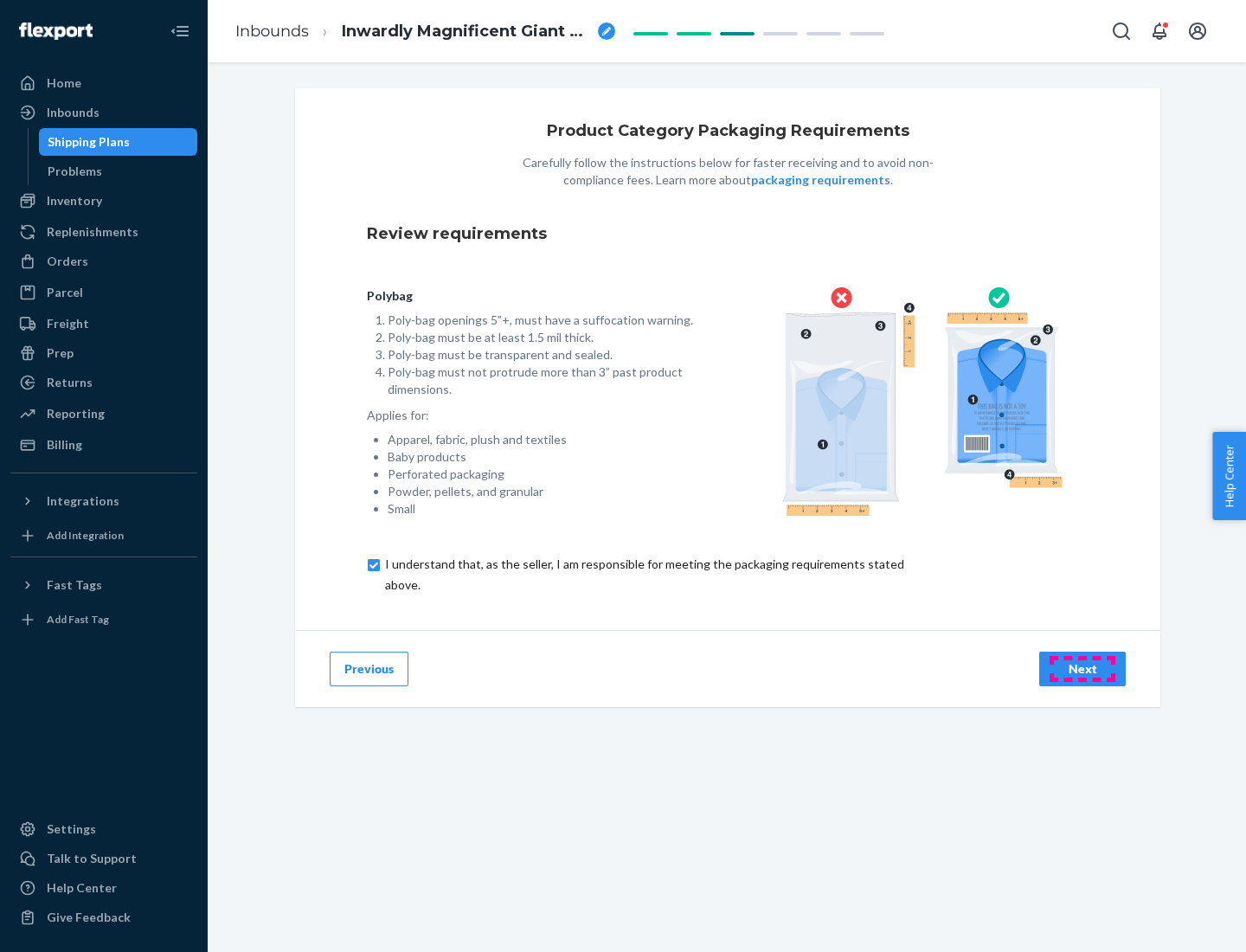
click at [1082, 667] on div "Next" at bounding box center [1082, 668] width 57 height 17
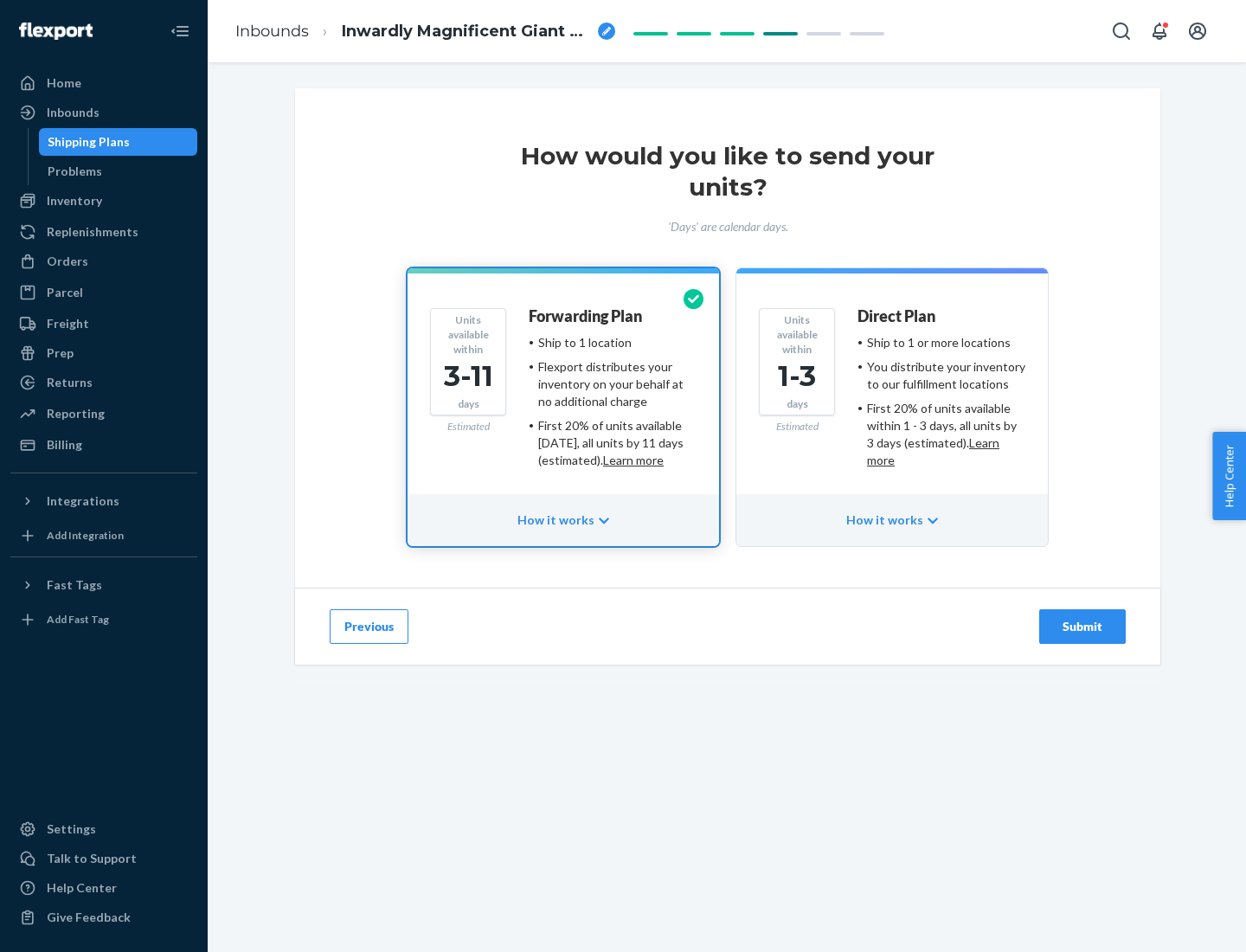
click at [892, 394] on ul "Ship to 1 or more locations You distribute your inventory to our fulfillment lo…" at bounding box center [941, 402] width 168 height 135
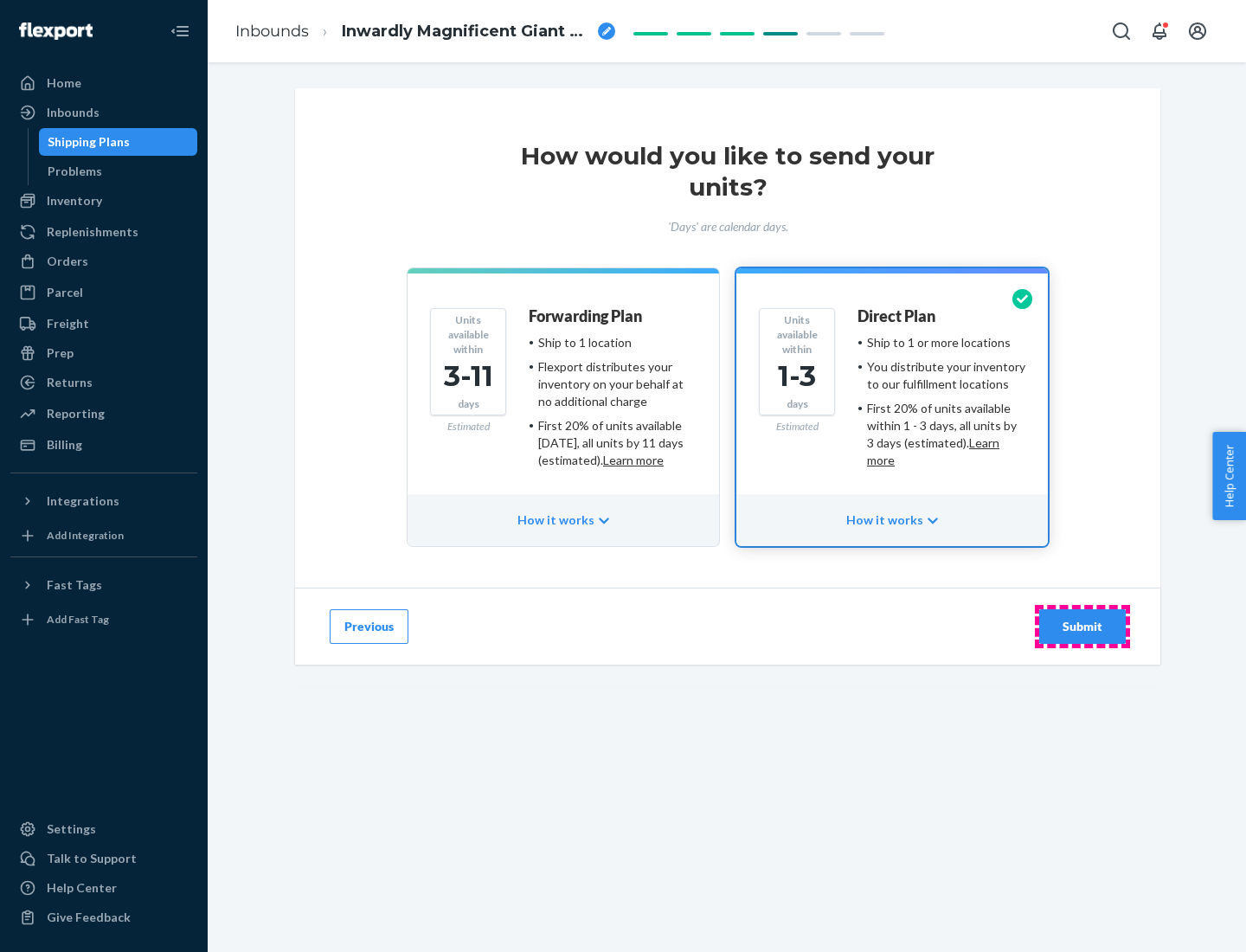
click at [1082, 626] on div "Submit" at bounding box center [1082, 626] width 57 height 17
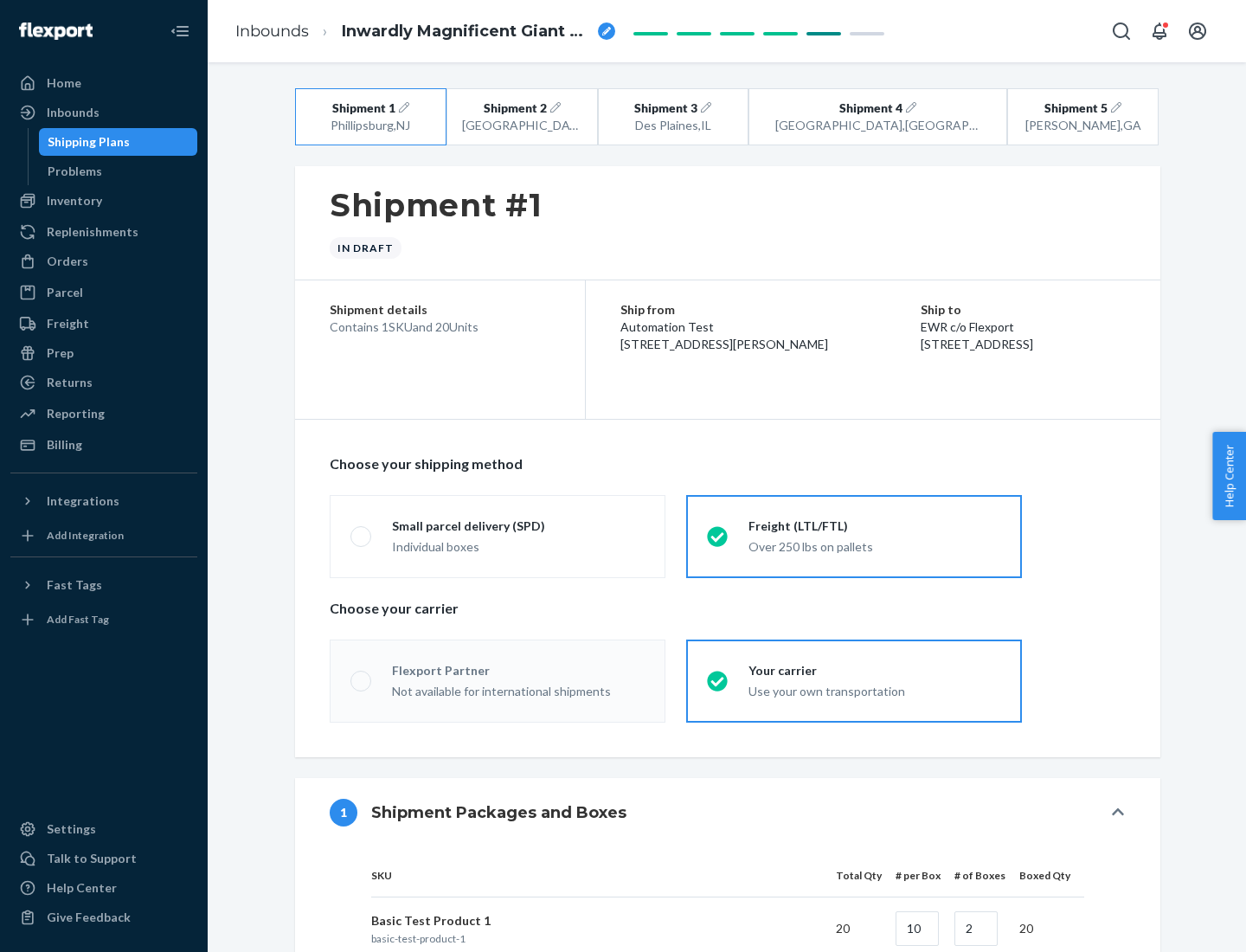
radio input "true"
radio input "false"
radio input "true"
radio input "false"
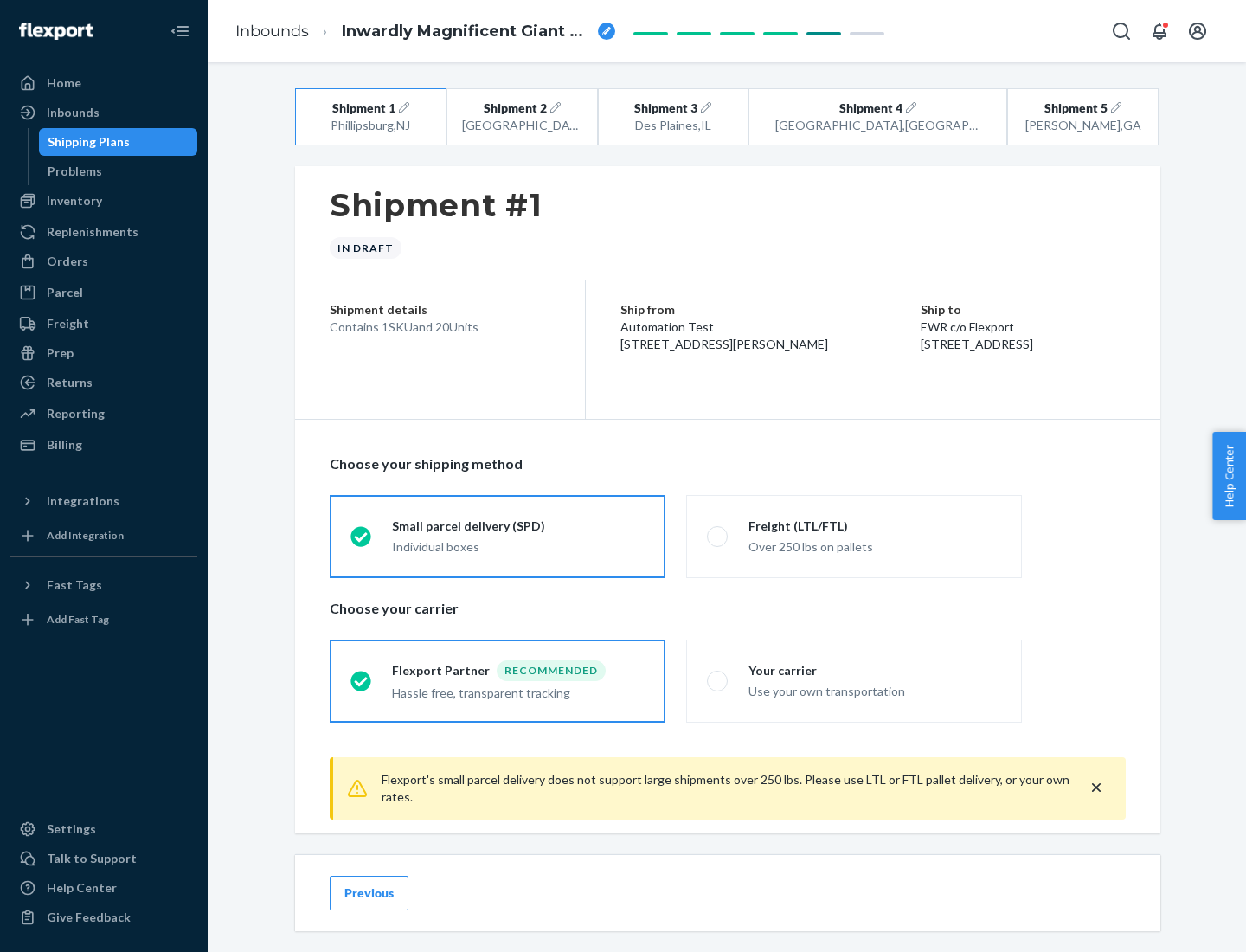
scroll to position [19, 0]
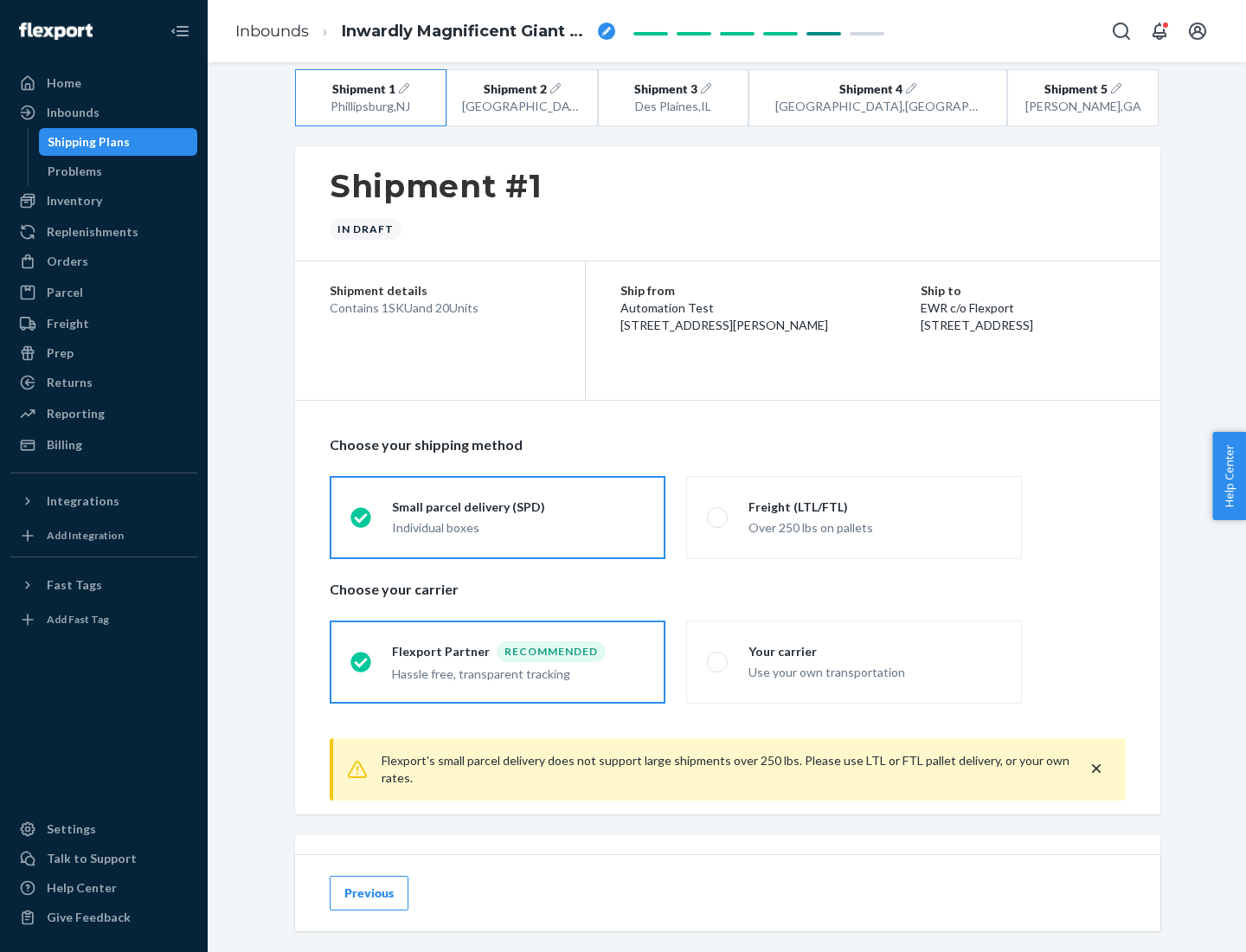
click at [874, 506] on div "Freight (LTL/FTL)" at bounding box center [874, 506] width 253 height 17
click at [718, 511] on input "Freight (LTL/FTL) Over 250 lbs on pallets" at bounding box center [712, 517] width 11 height 11
radio input "true"
radio input "false"
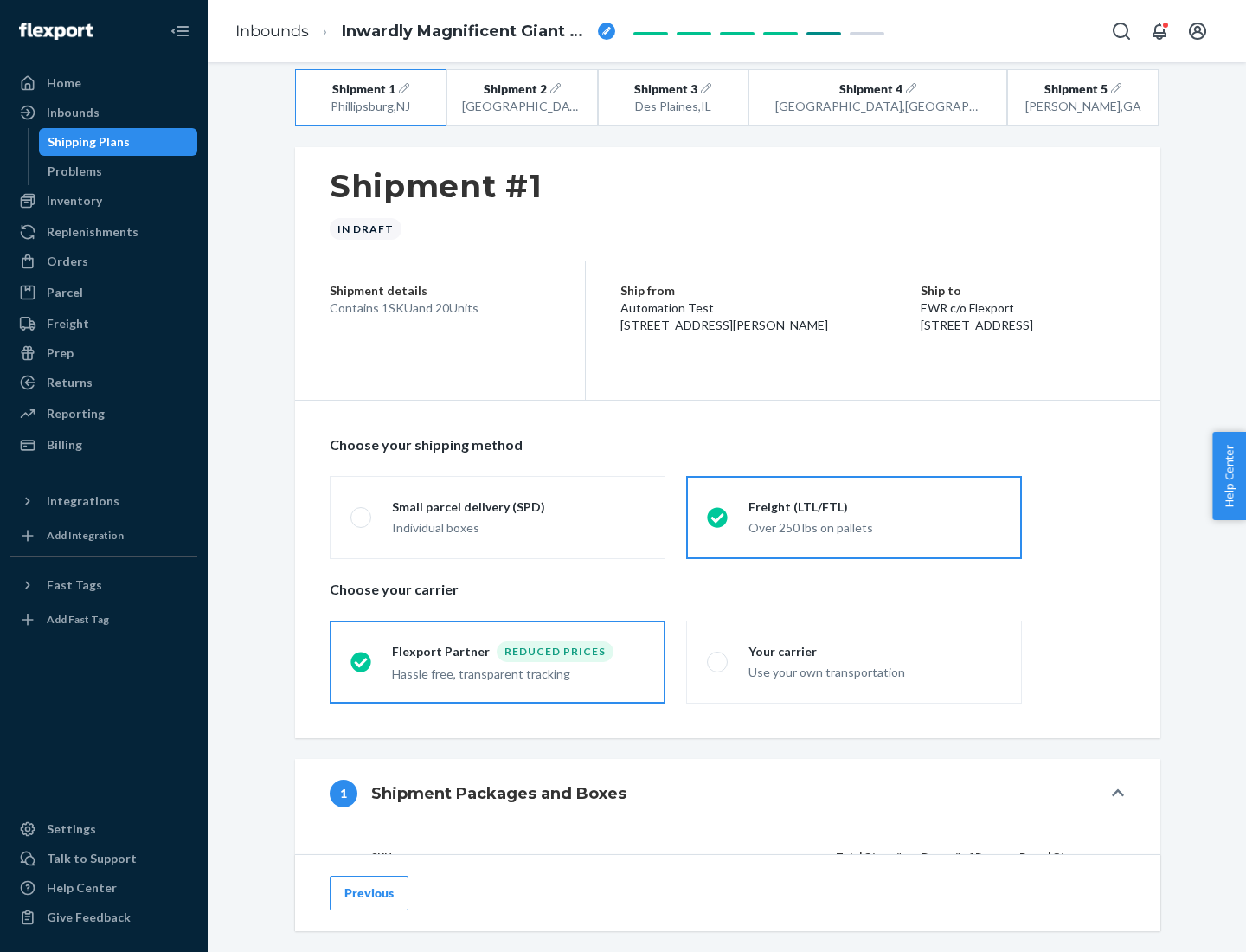
scroll to position [164, 0]
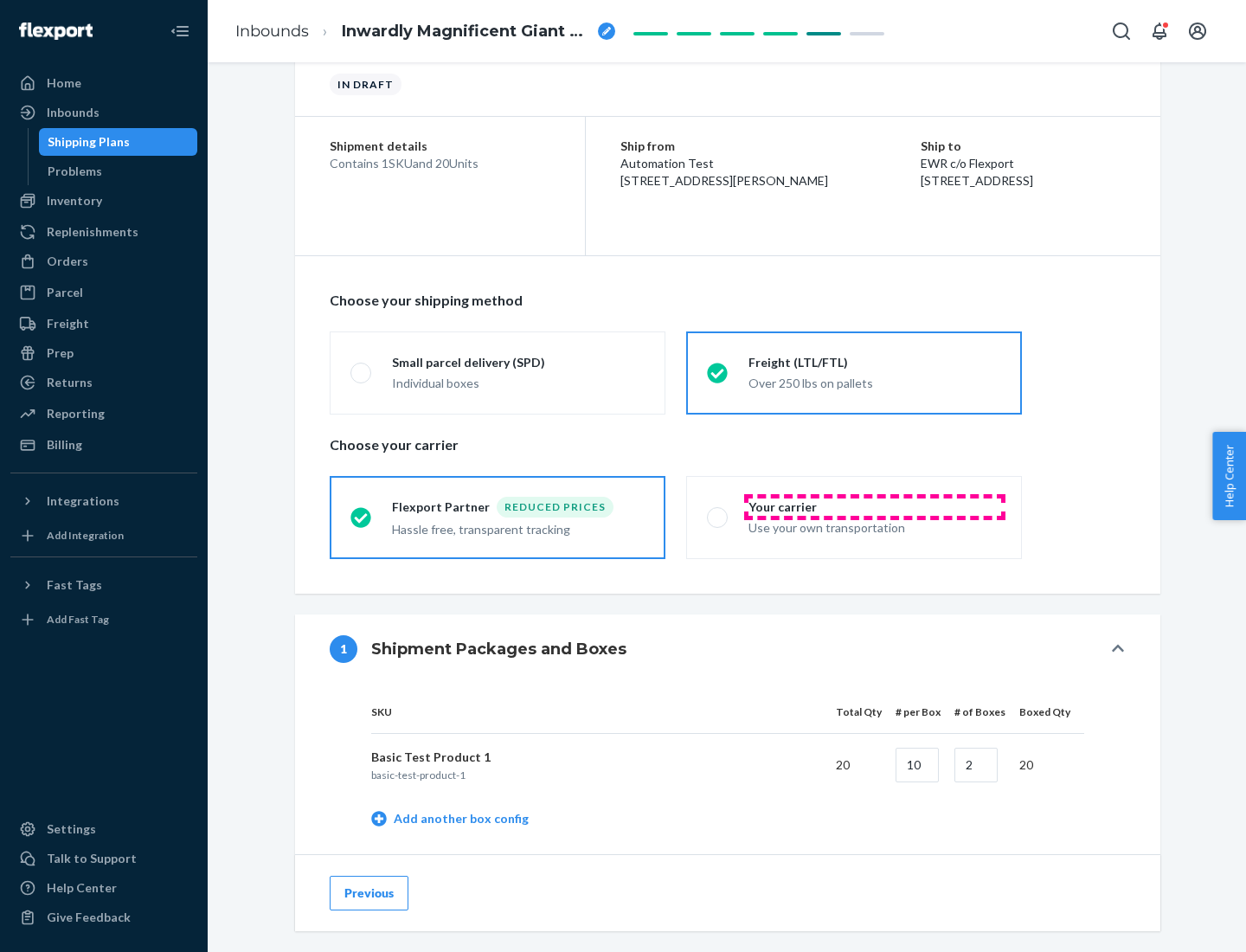
click at [874, 506] on div "Your carrier" at bounding box center [874, 506] width 253 height 17
click at [718, 511] on input "Your carrier Use your own transportation" at bounding box center [712, 517] width 11 height 11
radio input "true"
radio input "false"
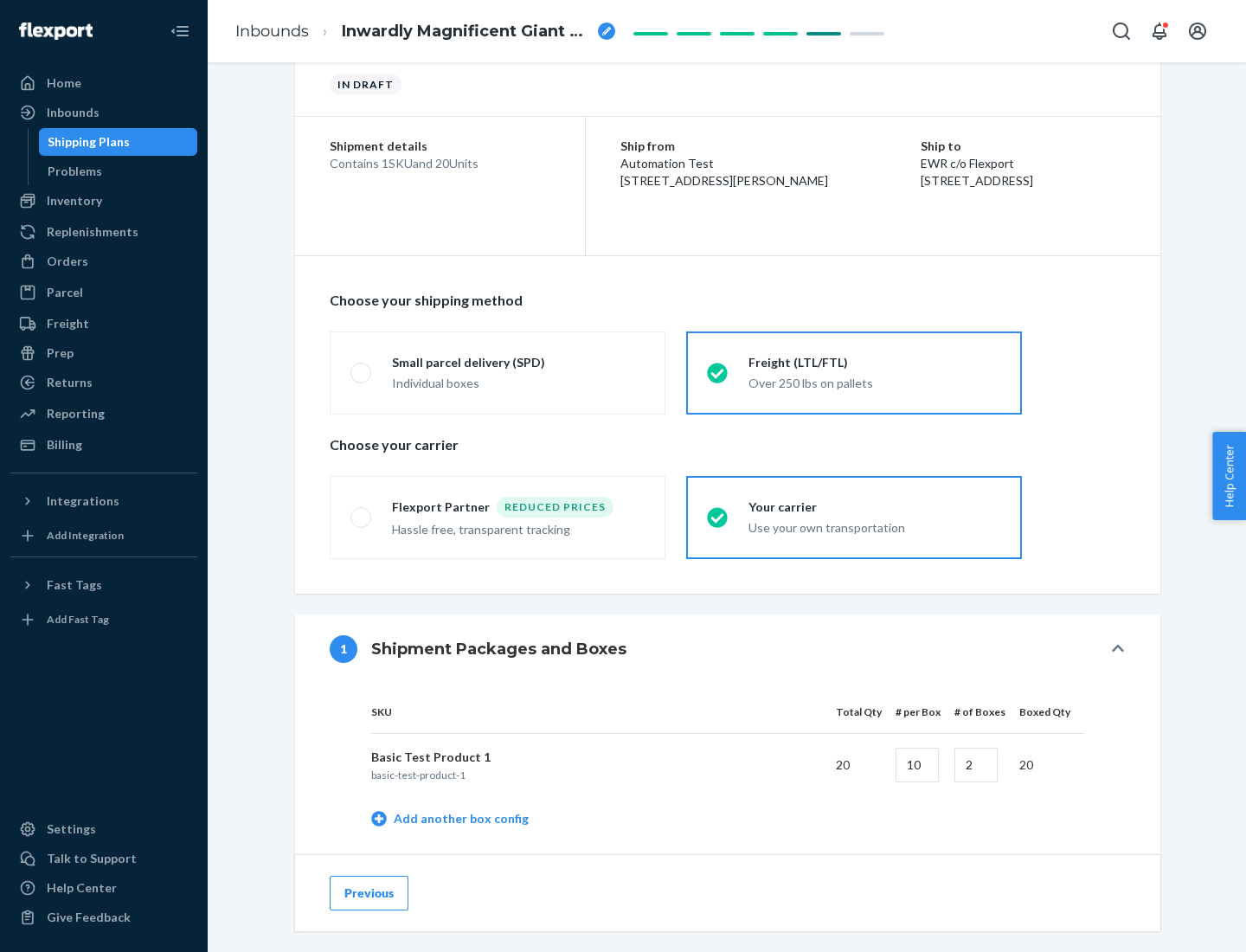
scroll to position [547, 0]
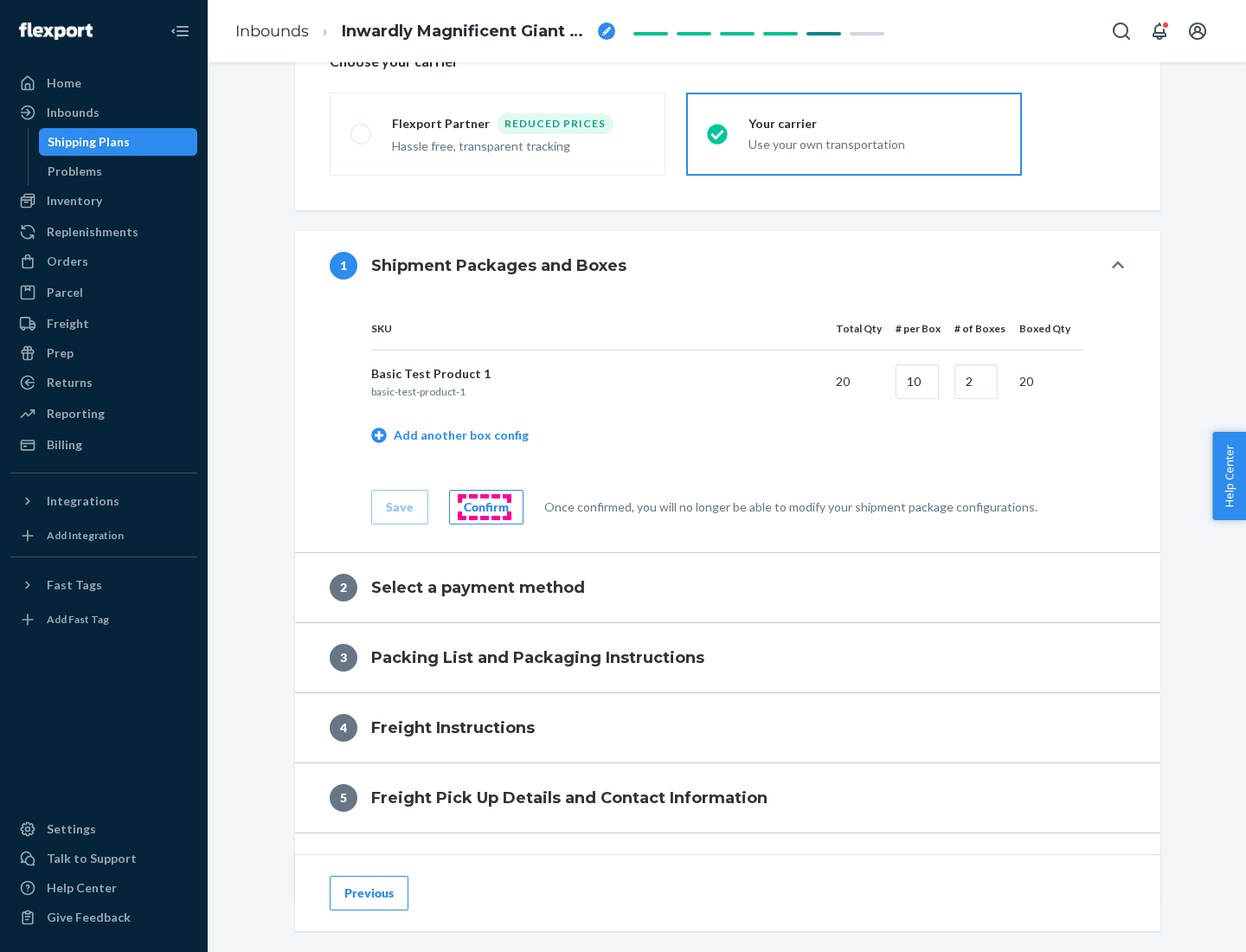
click at [484, 506] on div "Confirm" at bounding box center [486, 506] width 45 height 17
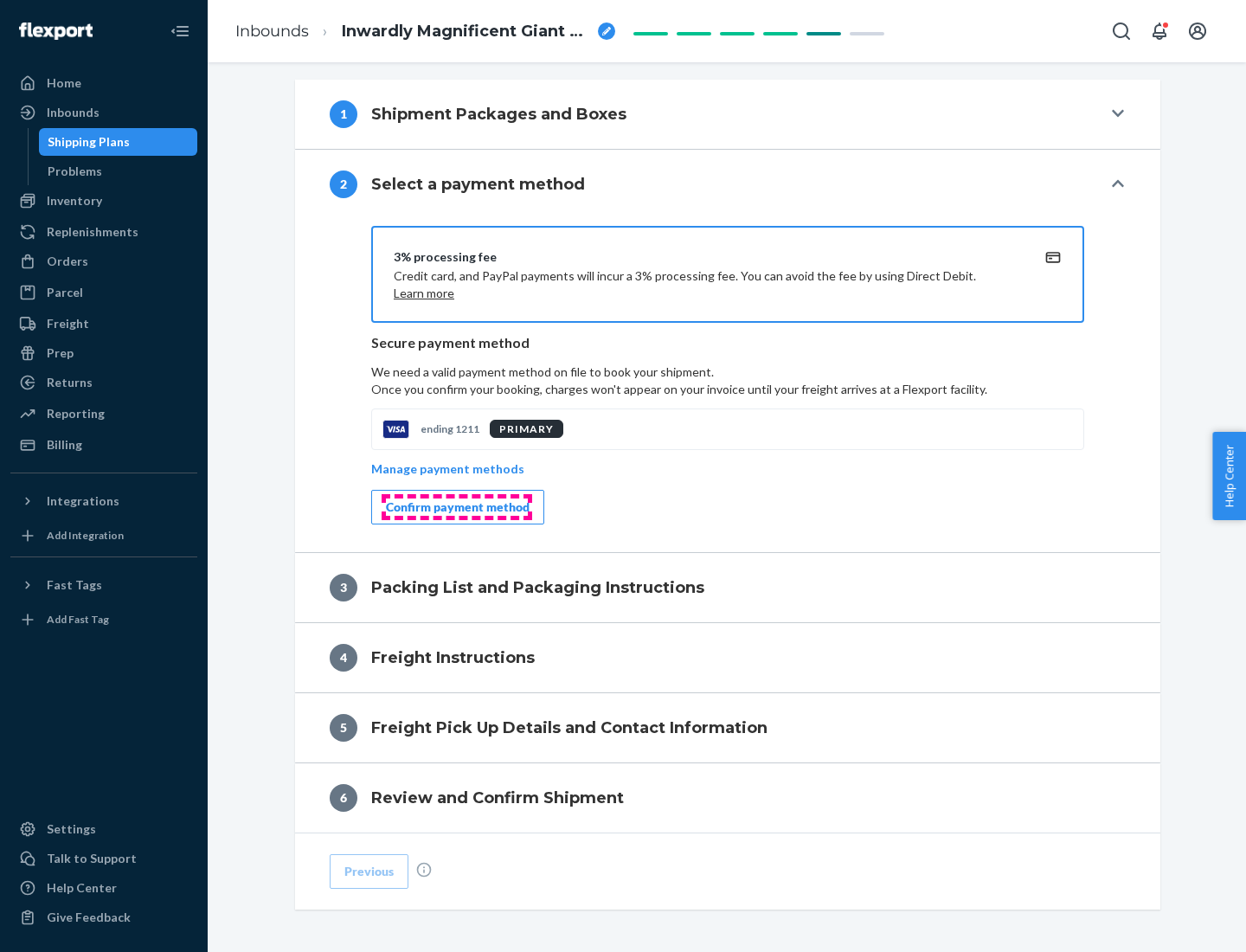
click at [456, 507] on div "Confirm payment method" at bounding box center [457, 506] width 143 height 17
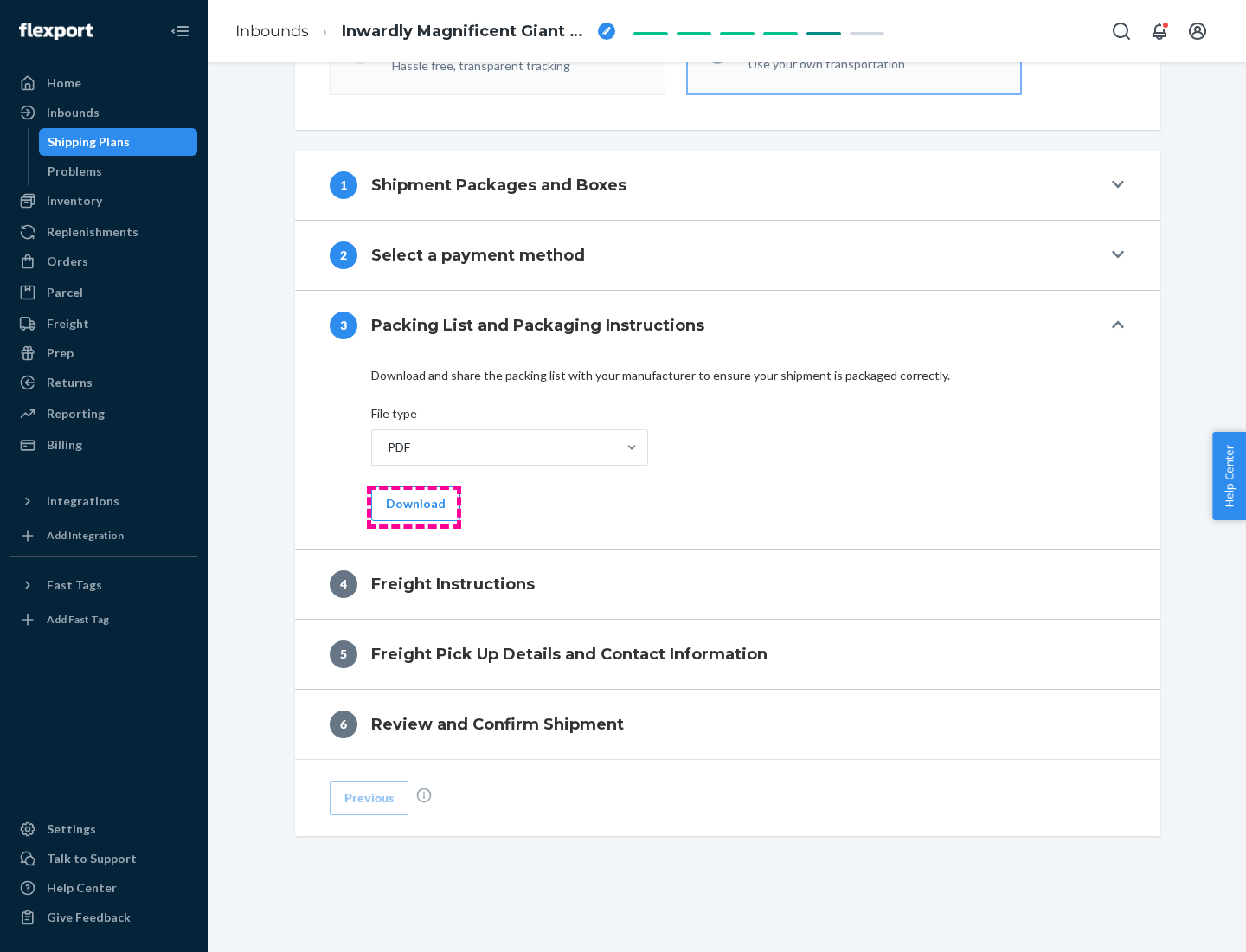
scroll to position [623, 0]
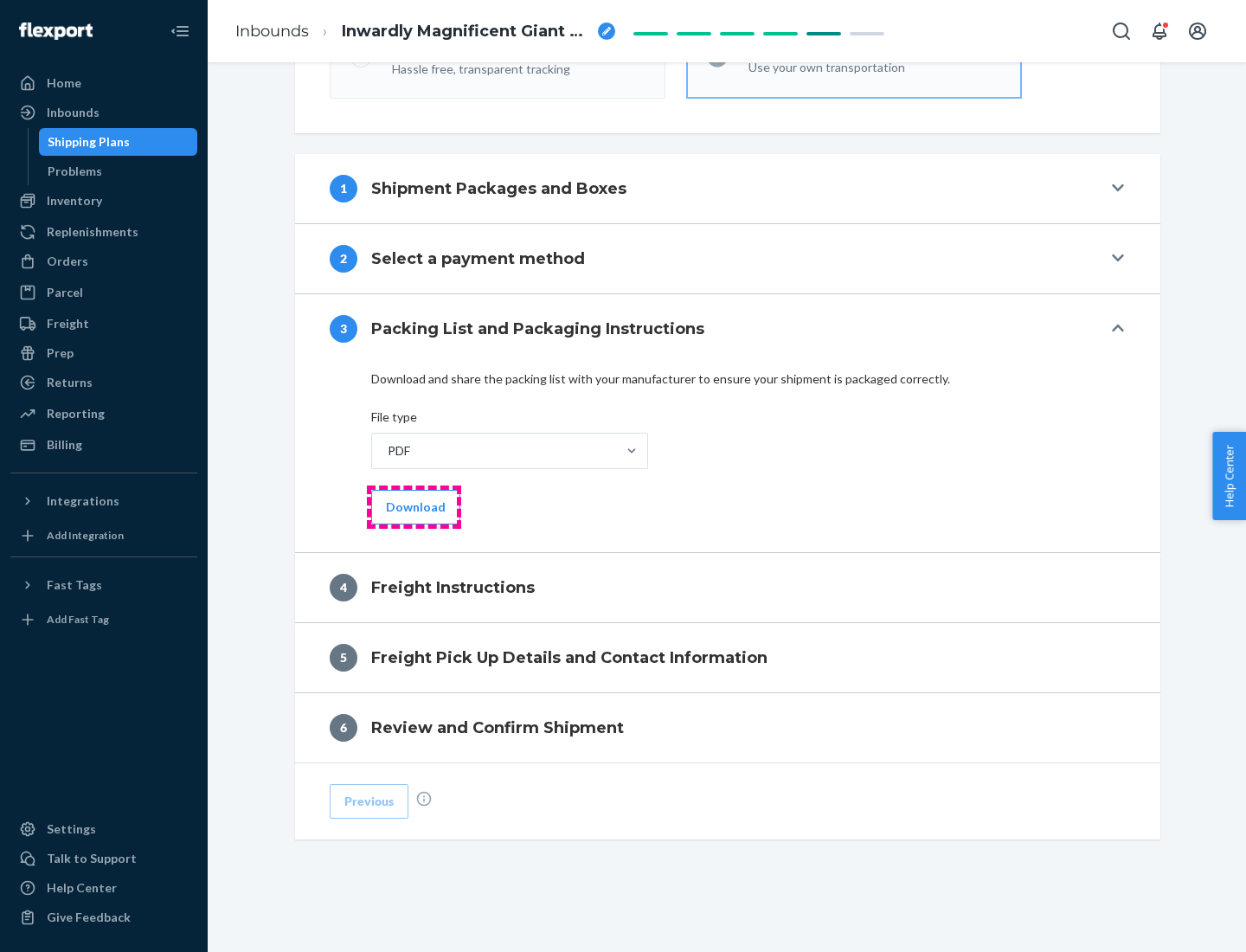
click at [414, 506] on button "Download" at bounding box center [415, 506] width 89 height 35
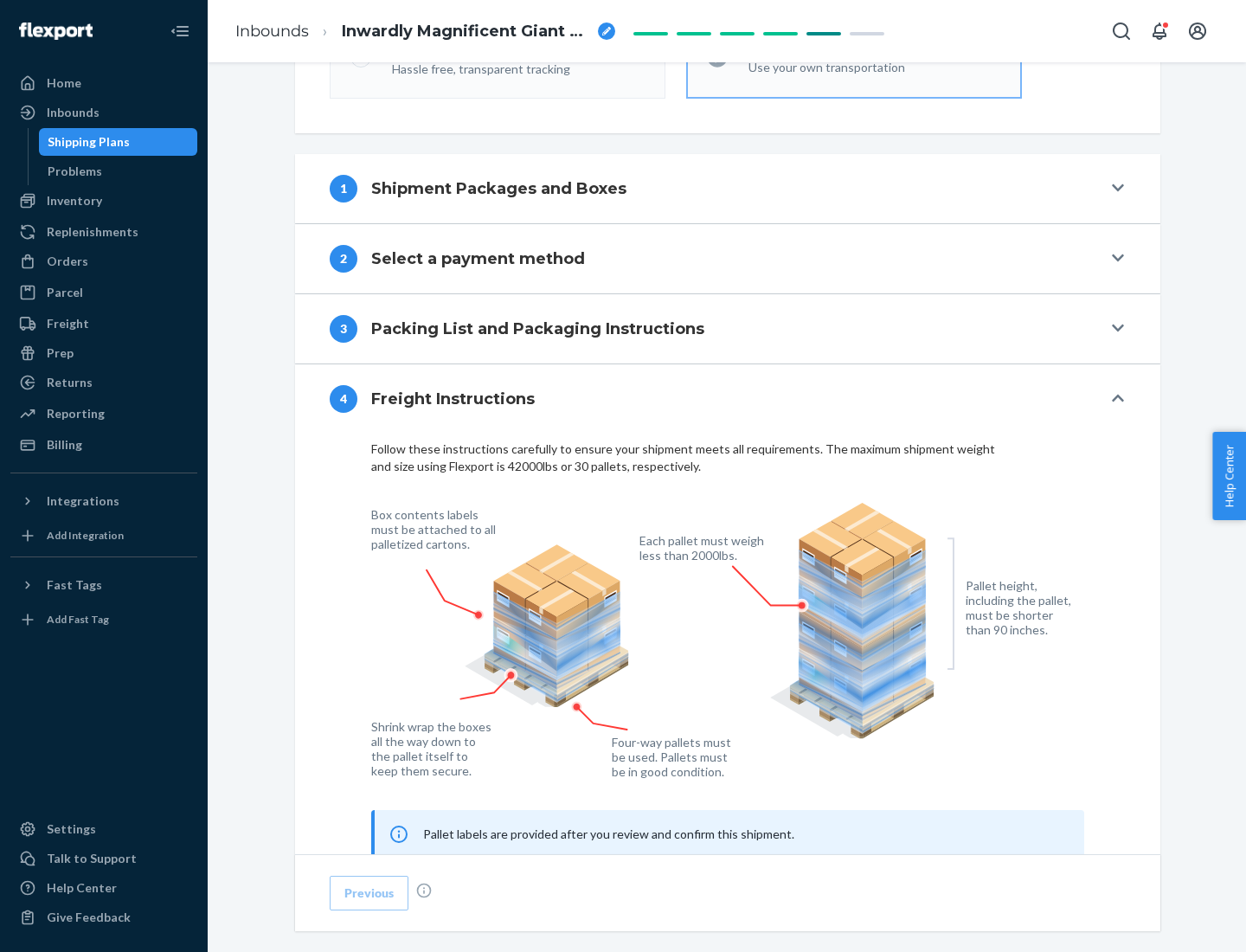
scroll to position [1046, 0]
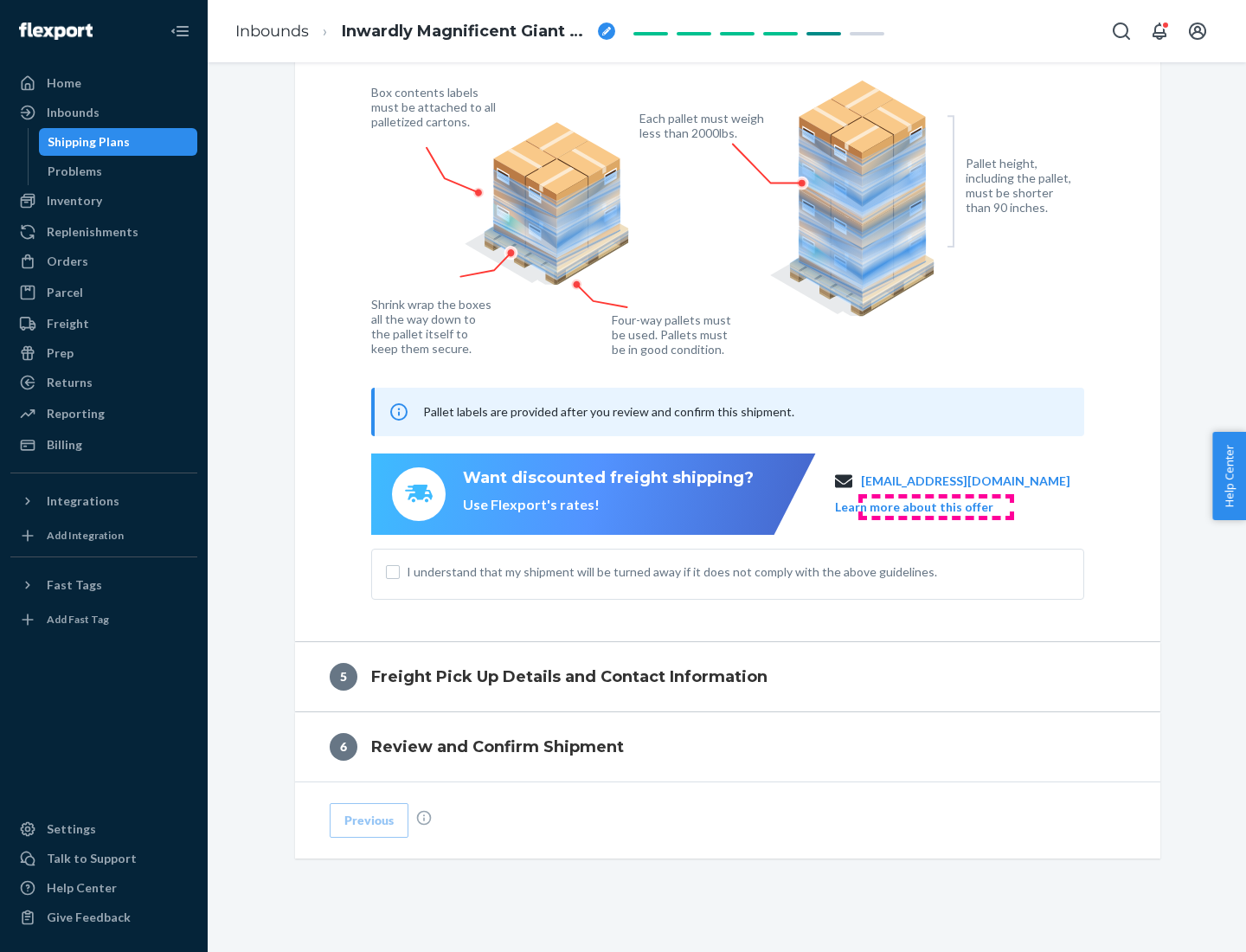
click at [935, 506] on button "Learn more about this offer" at bounding box center [914, 506] width 158 height 17
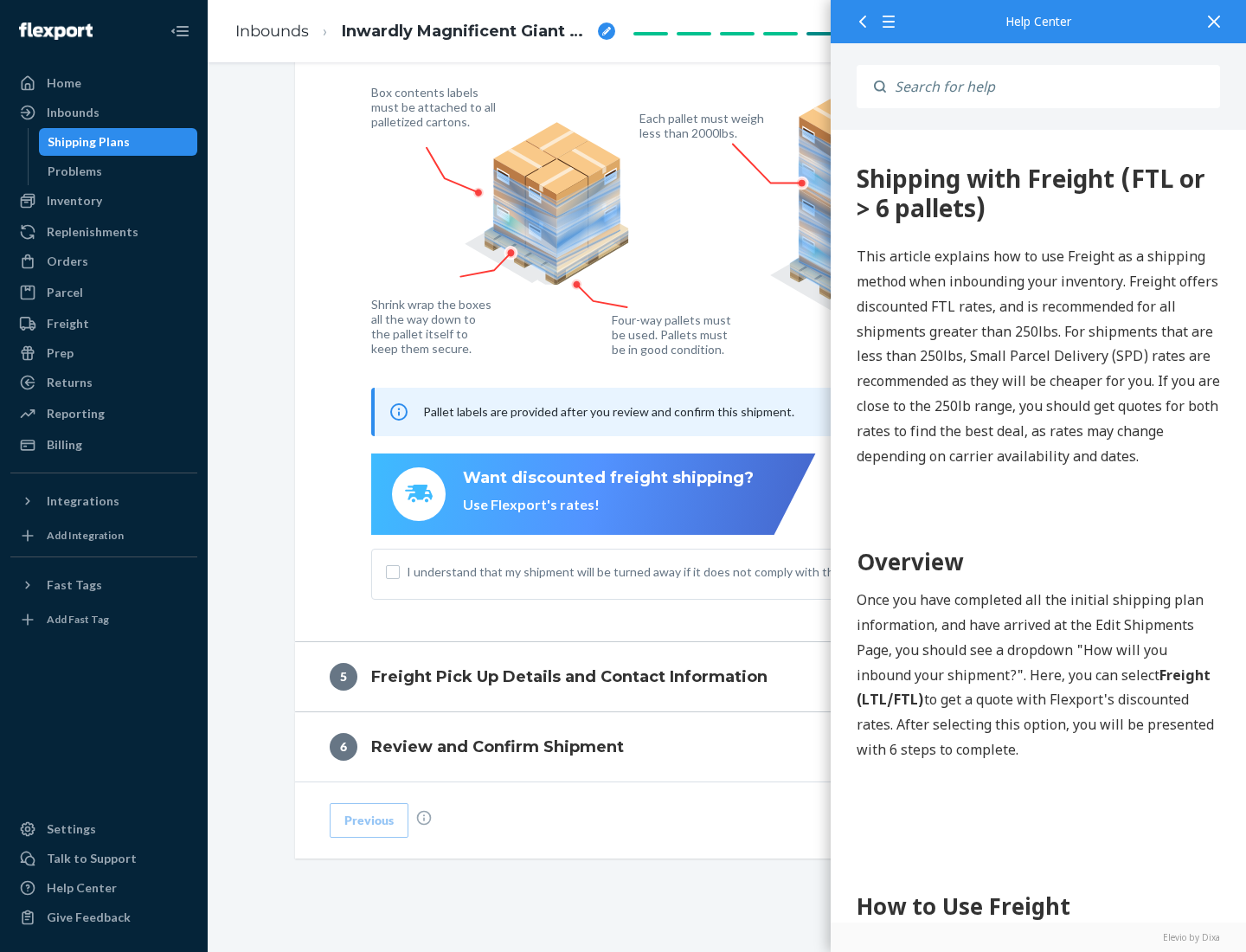
scroll to position [0, 0]
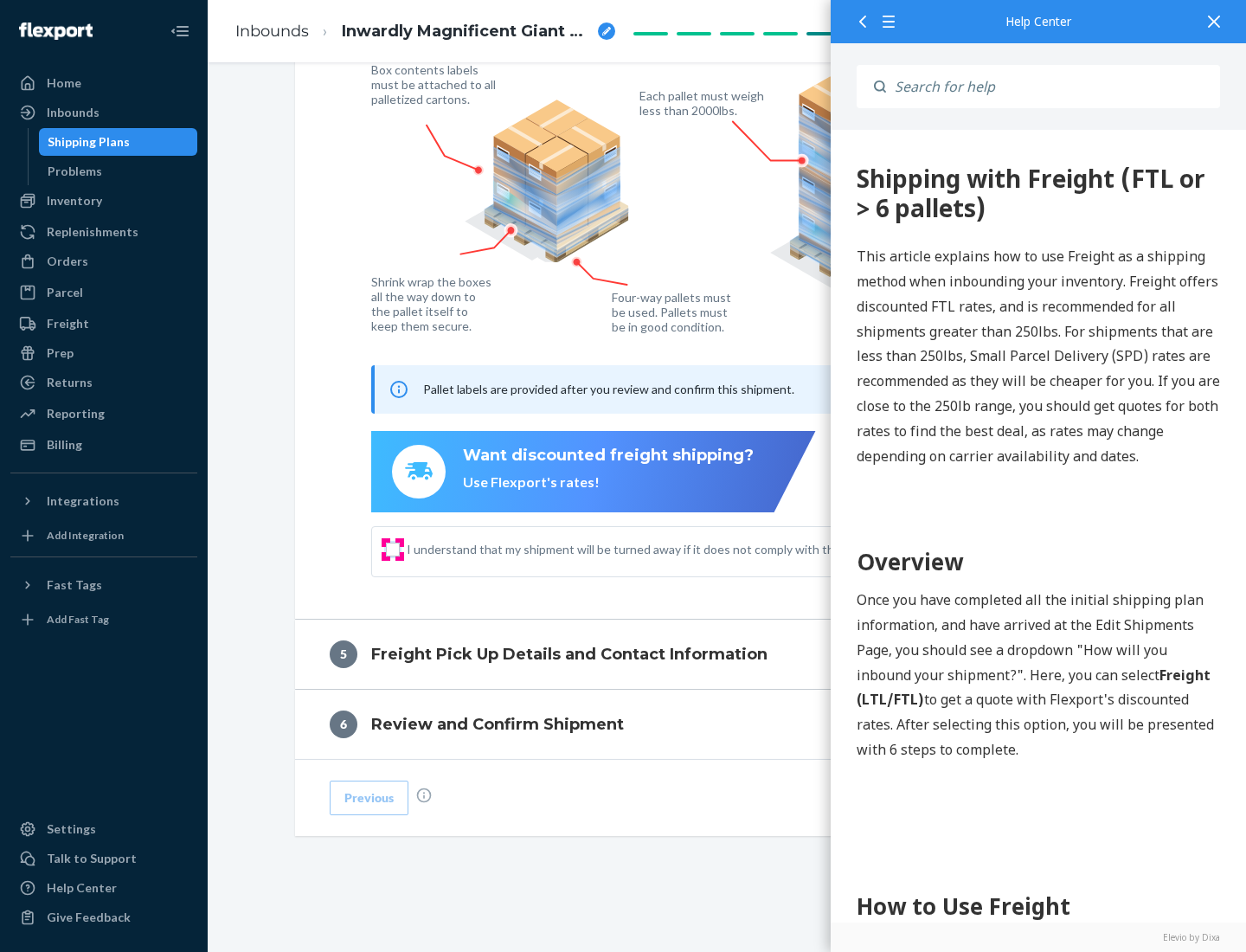
click at [393, 549] on input "I understand that my shipment will be turned away if it does not comply with th…" at bounding box center [392, 549] width 14 height 14
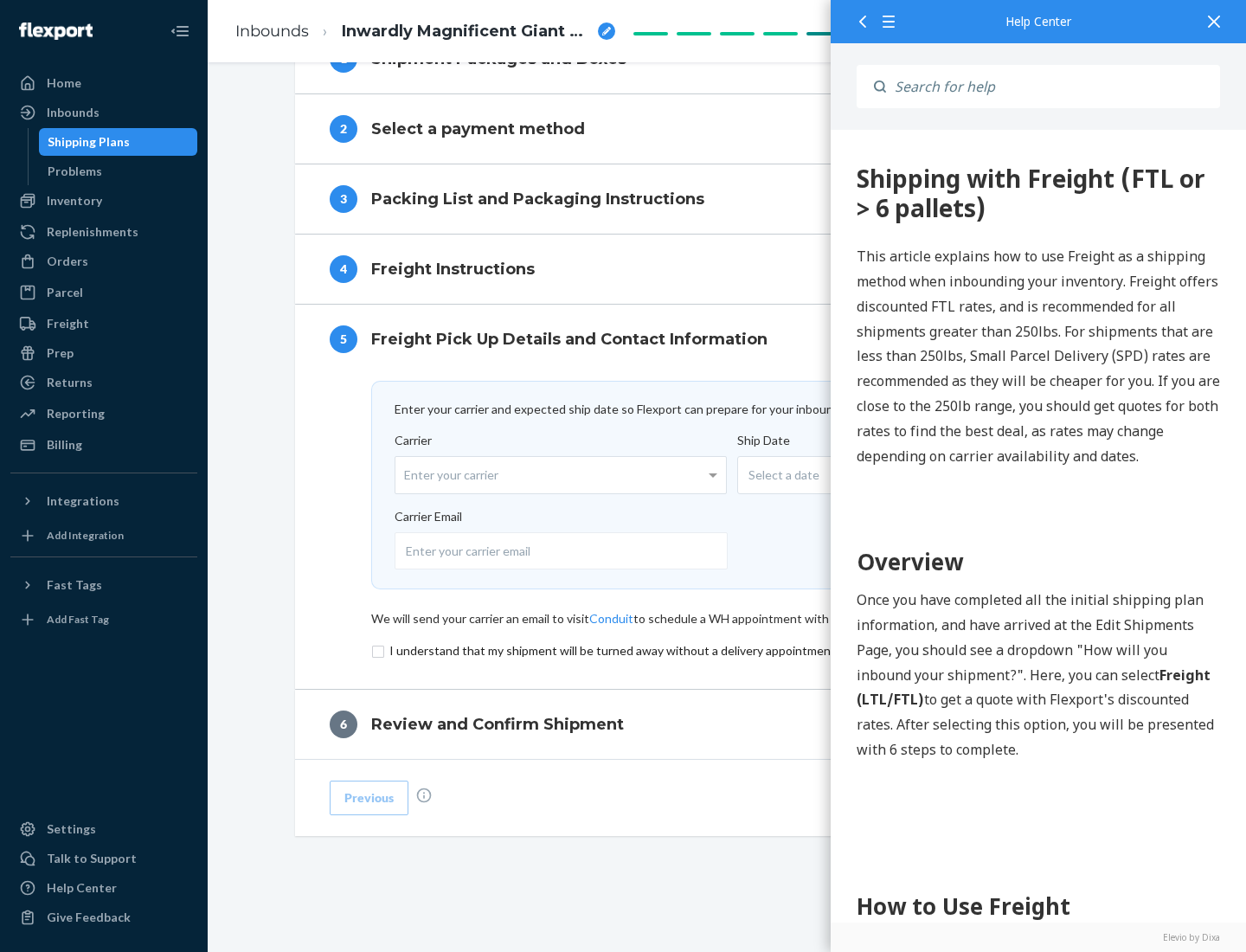
scroll to position [754, 0]
click at [727, 650] on input "checkbox" at bounding box center [726, 651] width 712 height 21
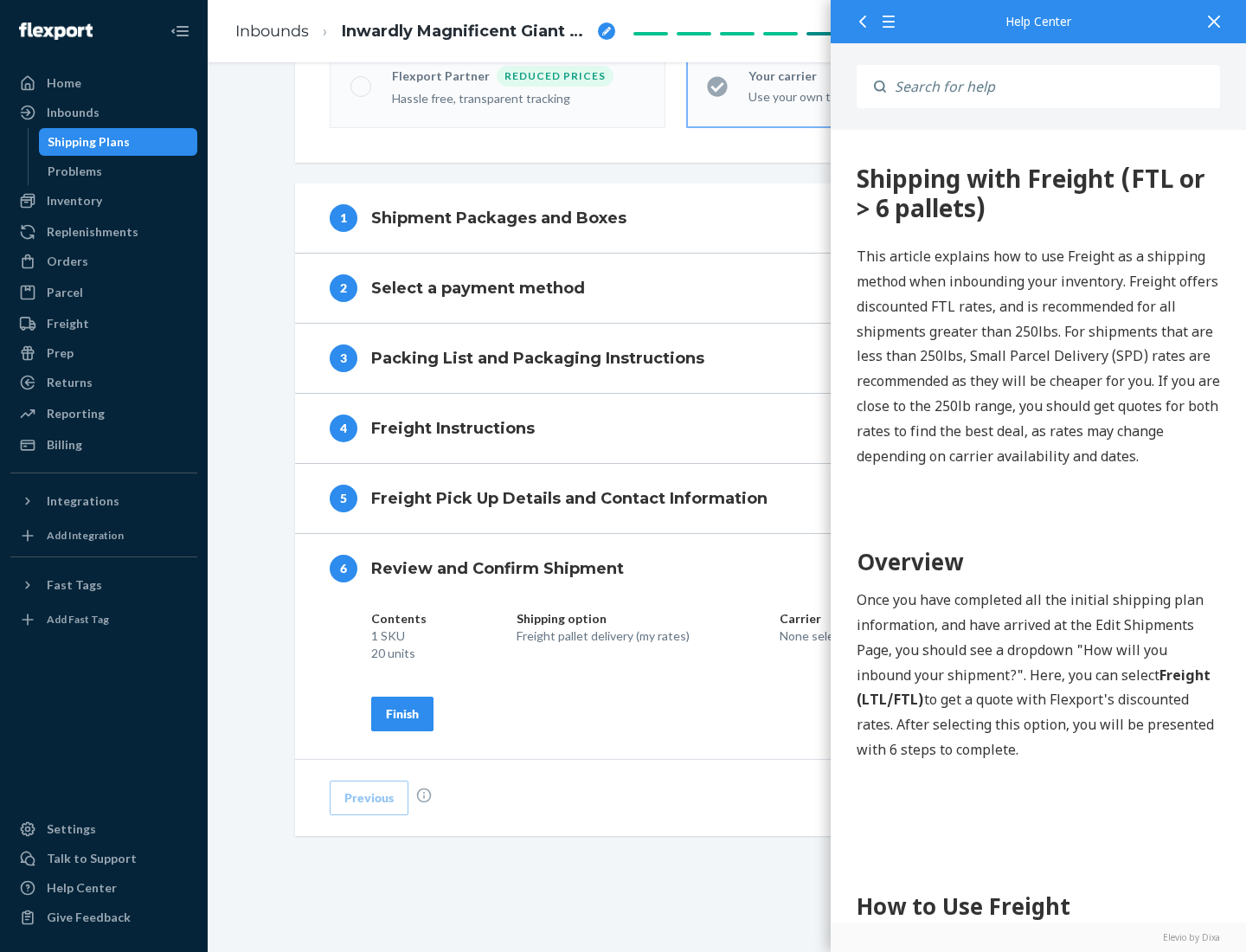
scroll to position [594, 0]
click at [403, 712] on div "Finish" at bounding box center [402, 713] width 33 height 17
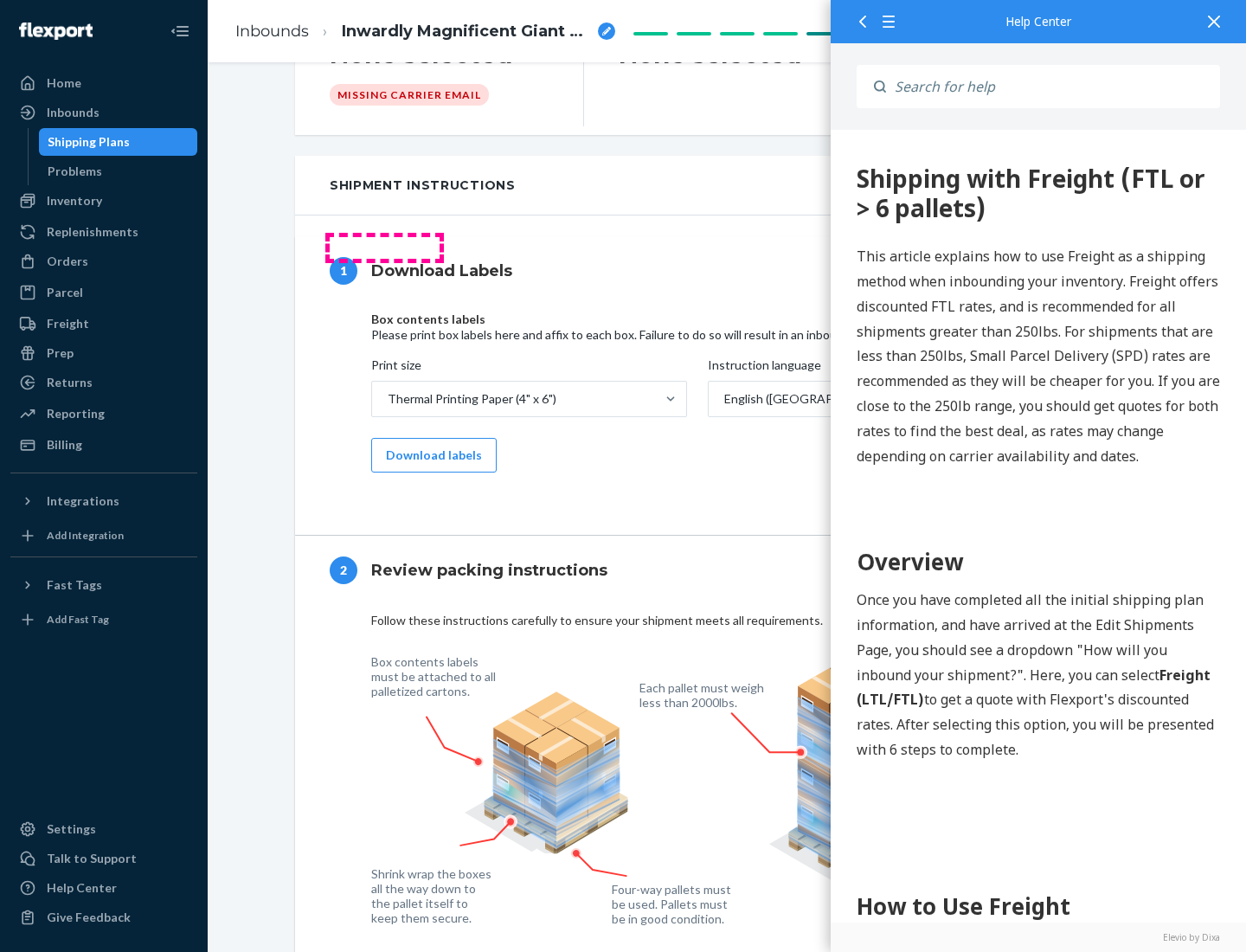
scroll to position [0, 0]
